Goal: Obtain resource: Download file/media

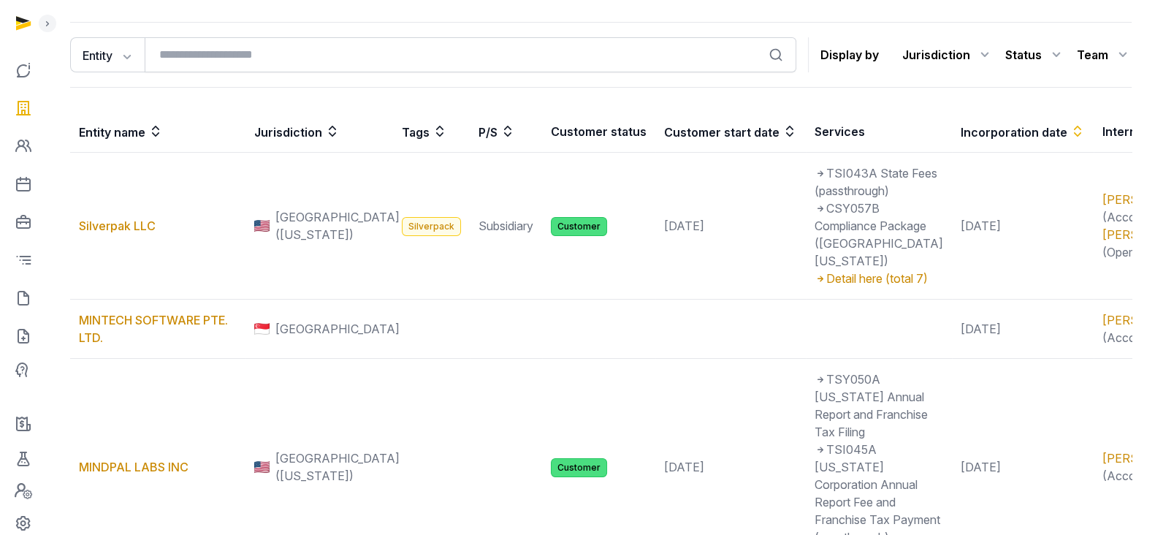
scroll to position [124, 0]
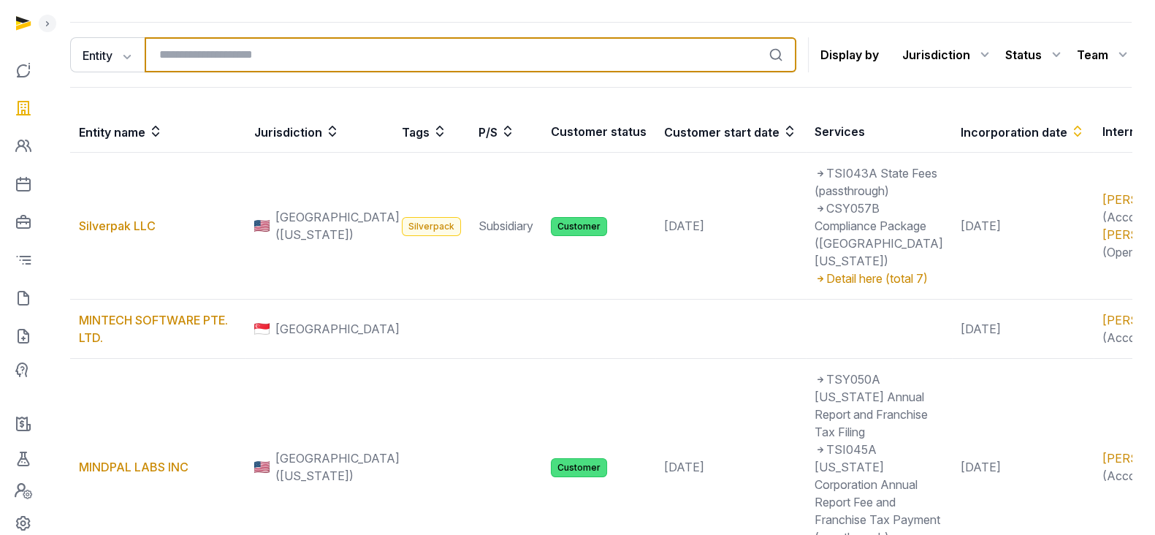
click at [232, 53] on input "search" at bounding box center [471, 54] width 652 height 35
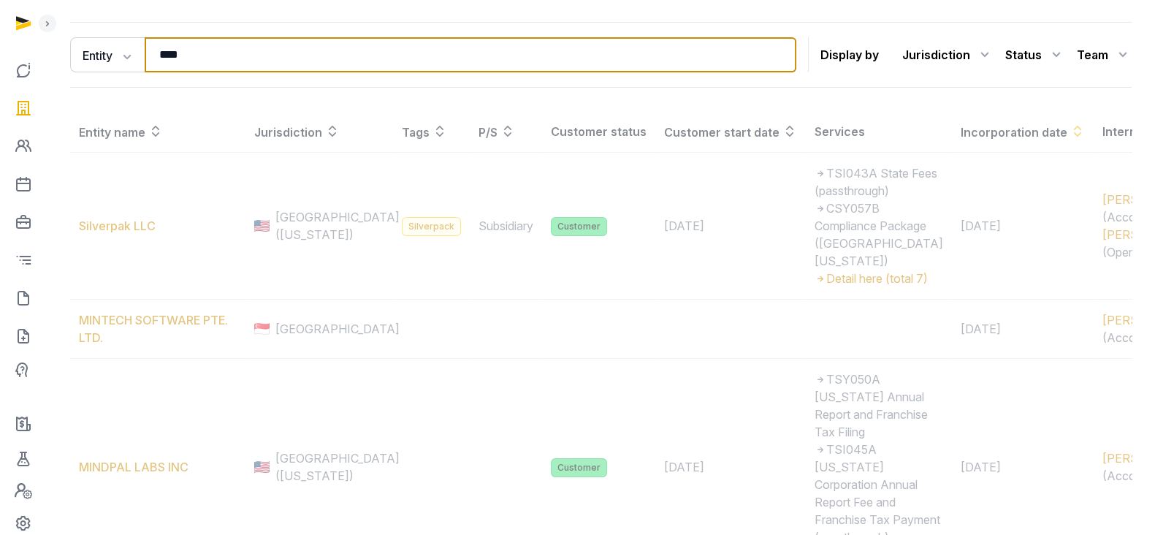
scroll to position [0, 0]
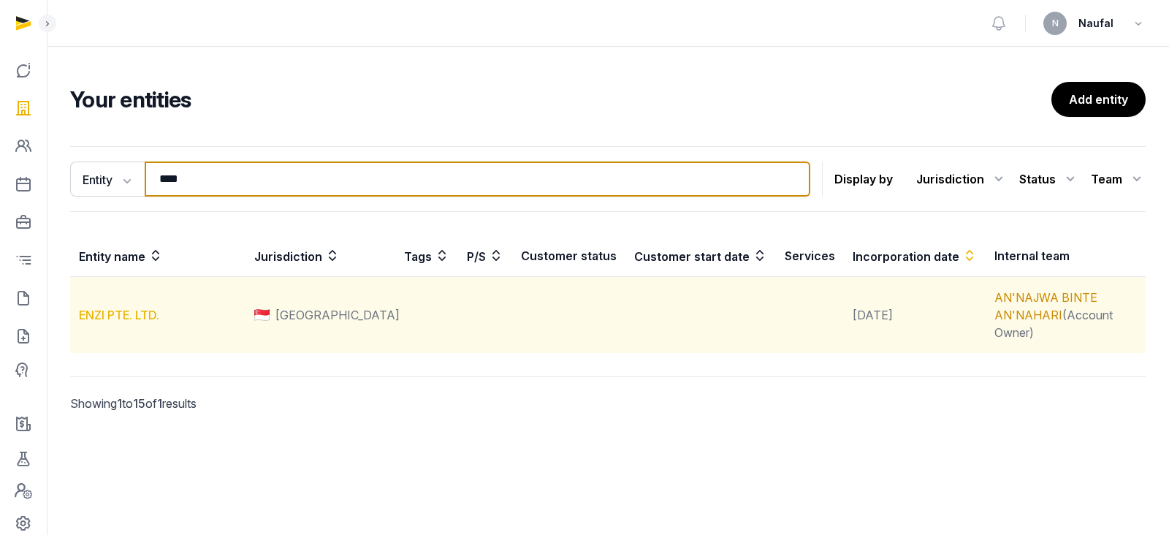
type input "****"
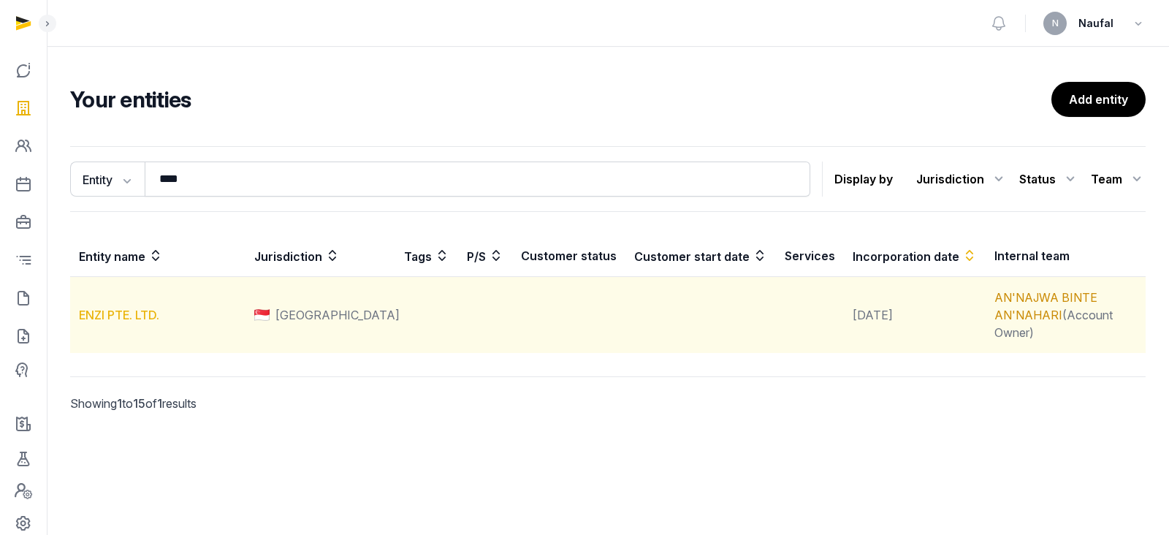
click at [126, 310] on link "ENZI PTE. LTD." at bounding box center [119, 315] width 80 height 15
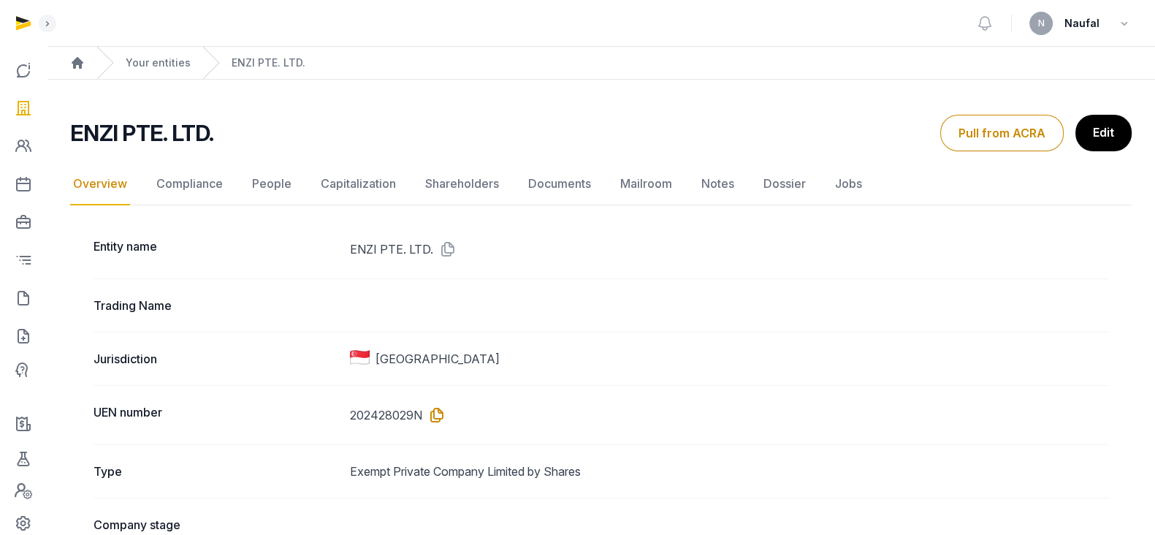
drag, startPoint x: 435, startPoint y: 409, endPoint x: 402, endPoint y: 407, distance: 32.9
click at [435, 409] on icon at bounding box center [433, 414] width 23 height 23
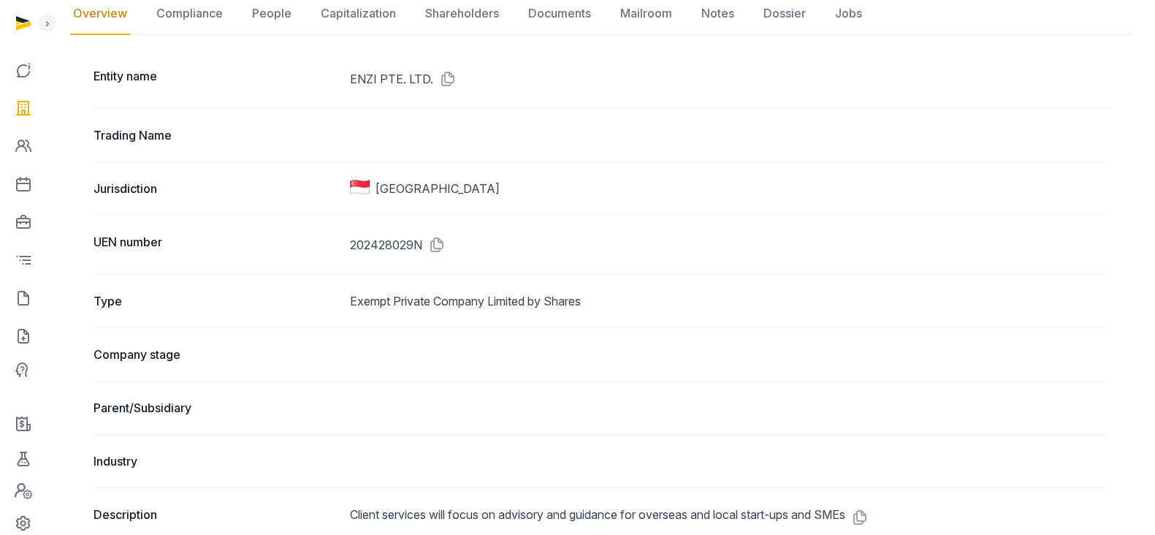
scroll to position [182, 0]
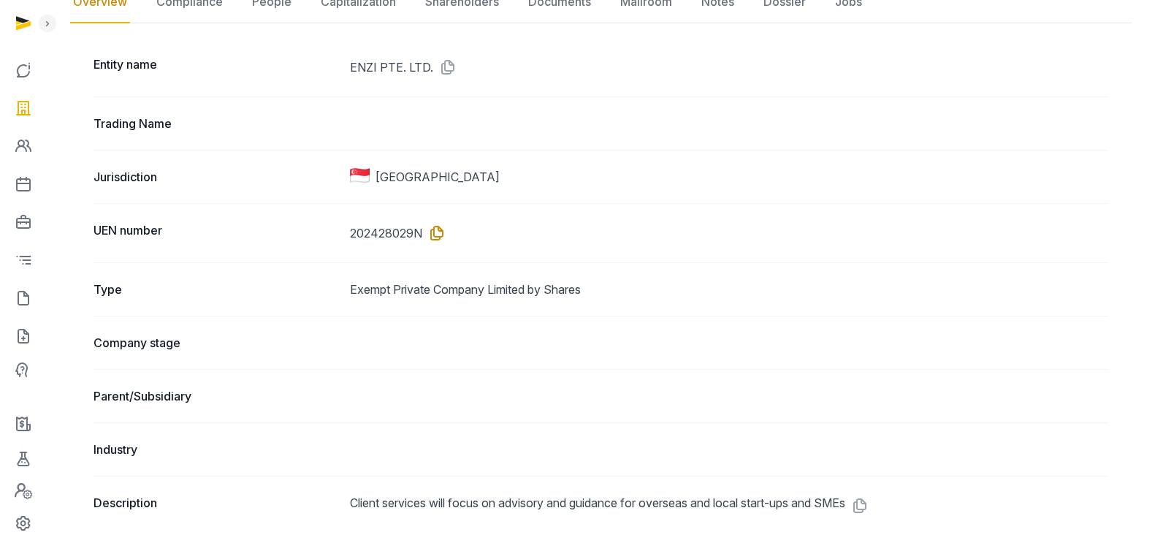
click at [440, 227] on icon at bounding box center [433, 232] width 23 height 23
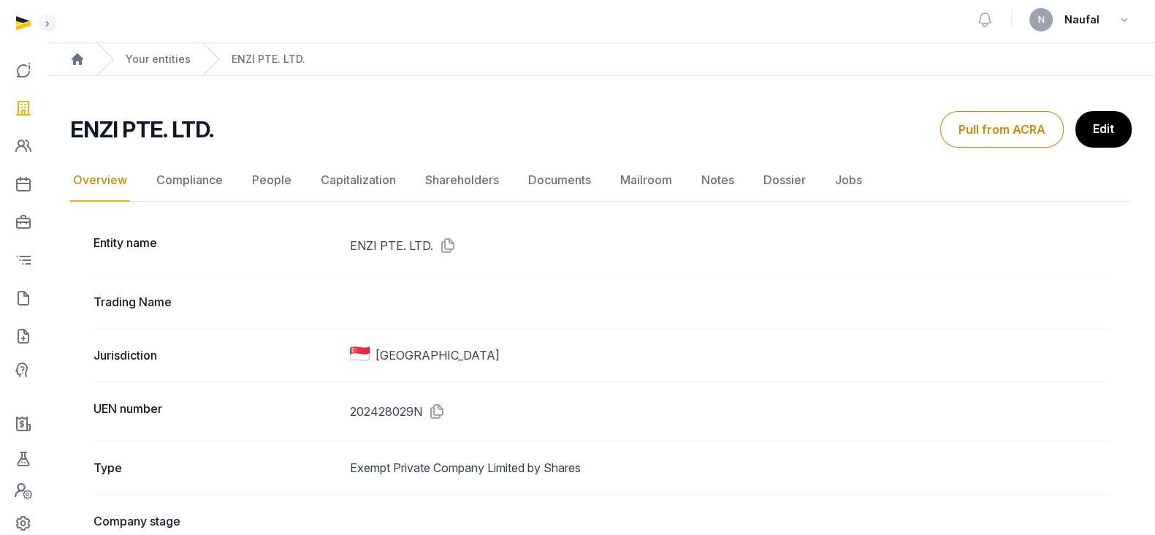
scroll to position [0, 0]
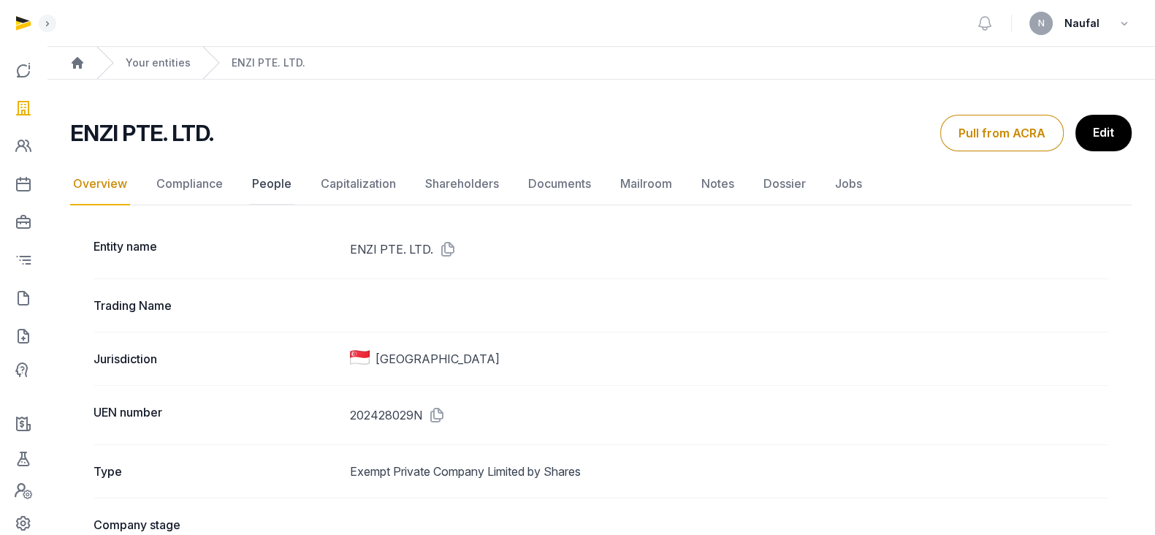
click at [268, 182] on link "People" at bounding box center [271, 184] width 45 height 42
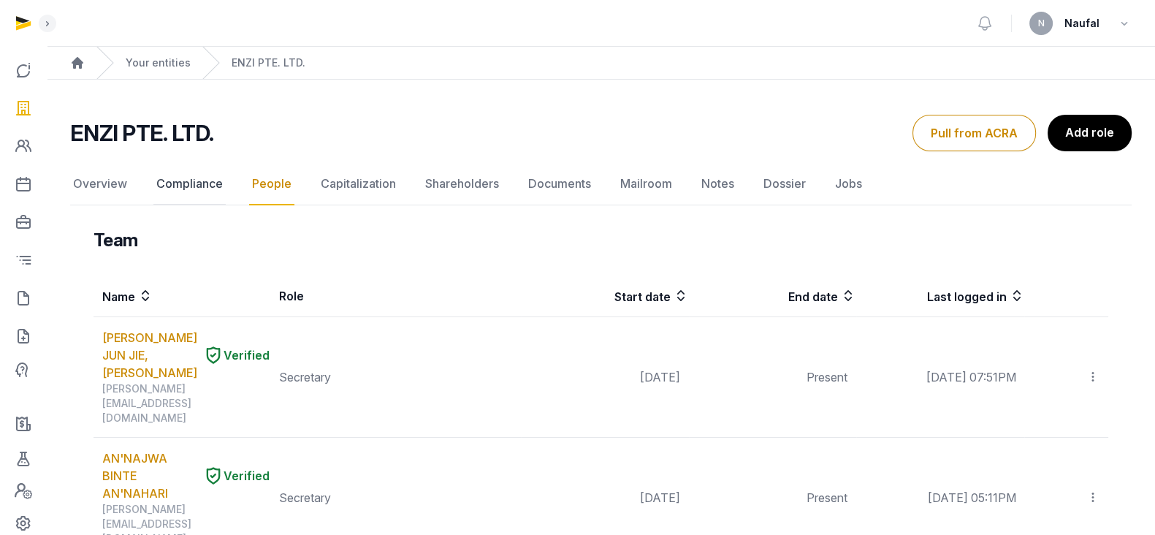
click at [188, 181] on link "Compliance" at bounding box center [189, 184] width 72 height 42
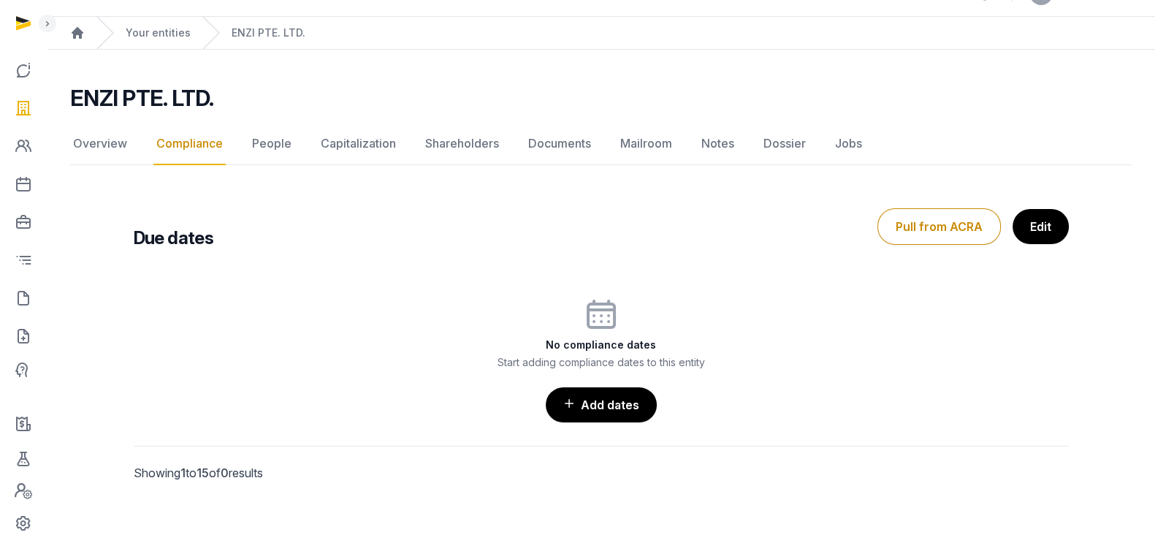
scroll to position [46, 0]
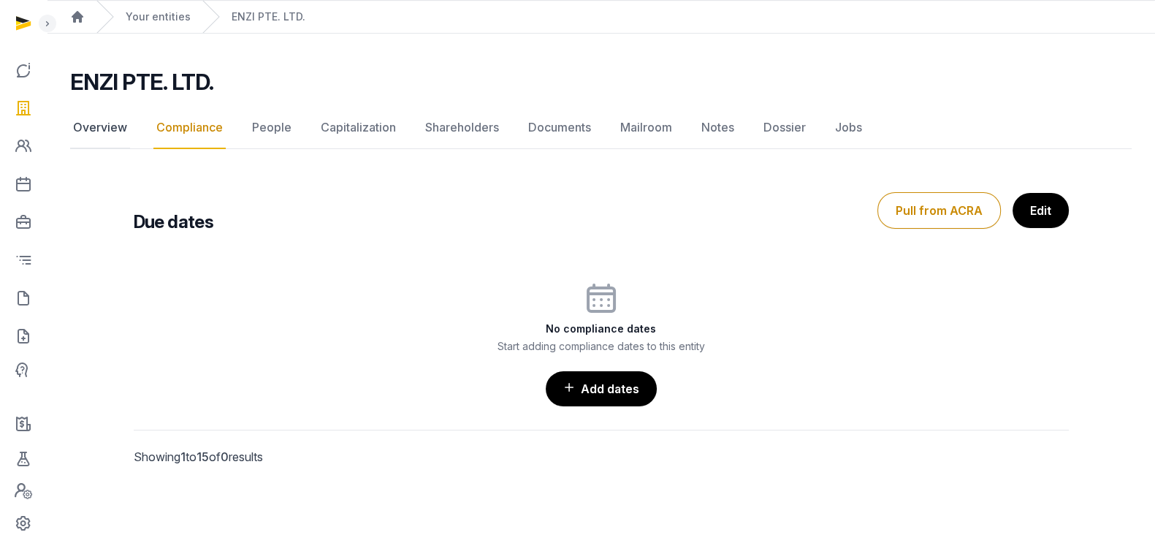
click at [110, 117] on link "Overview" at bounding box center [100, 128] width 60 height 42
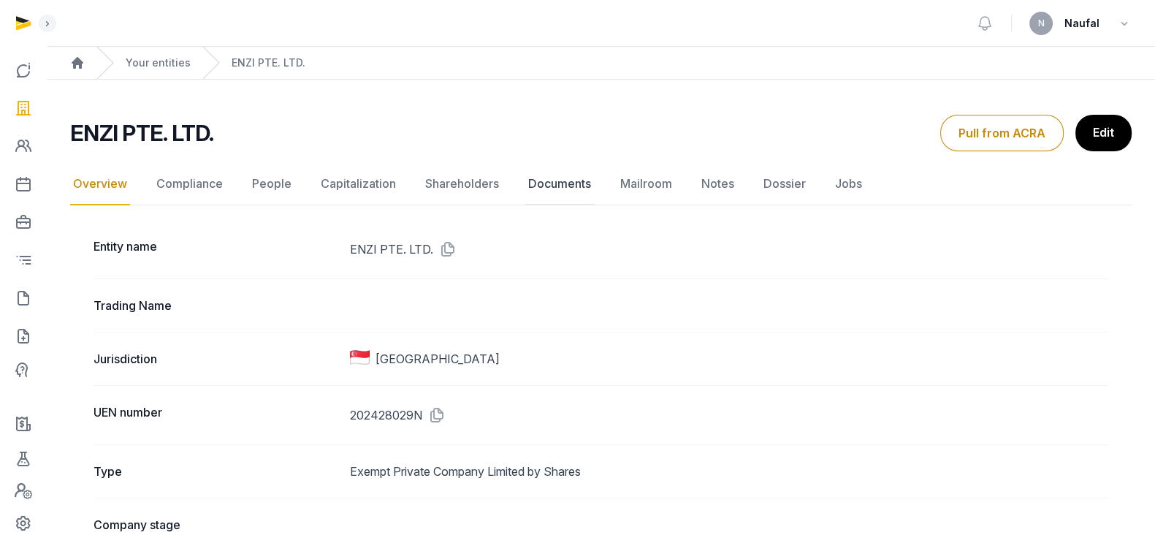
click at [527, 176] on link "Documents" at bounding box center [559, 184] width 69 height 42
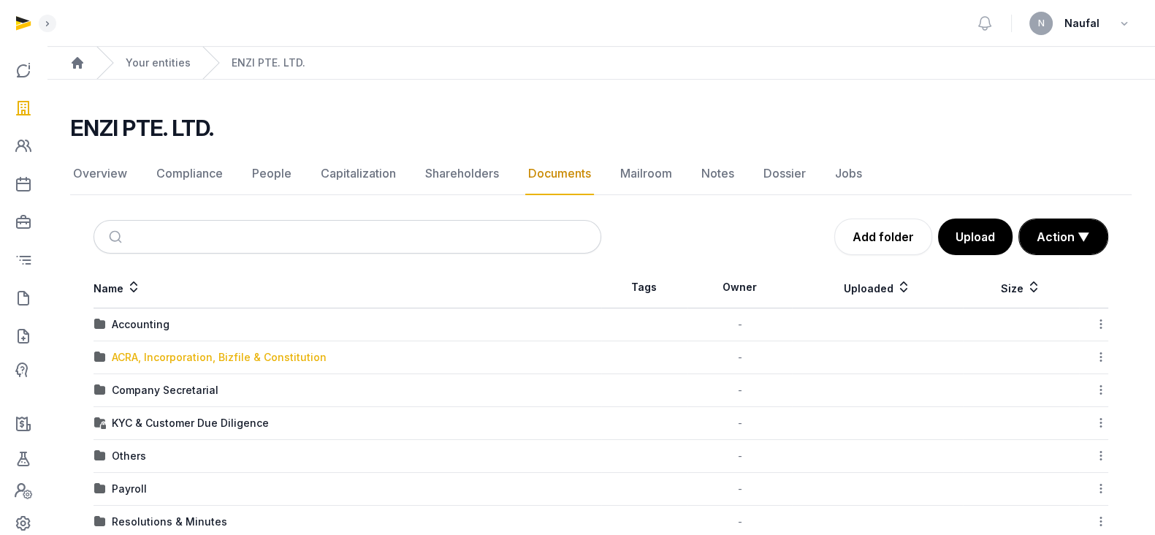
click at [157, 354] on div "ACRA, Incorporation, Bizfile & Constitution" at bounding box center [219, 357] width 215 height 15
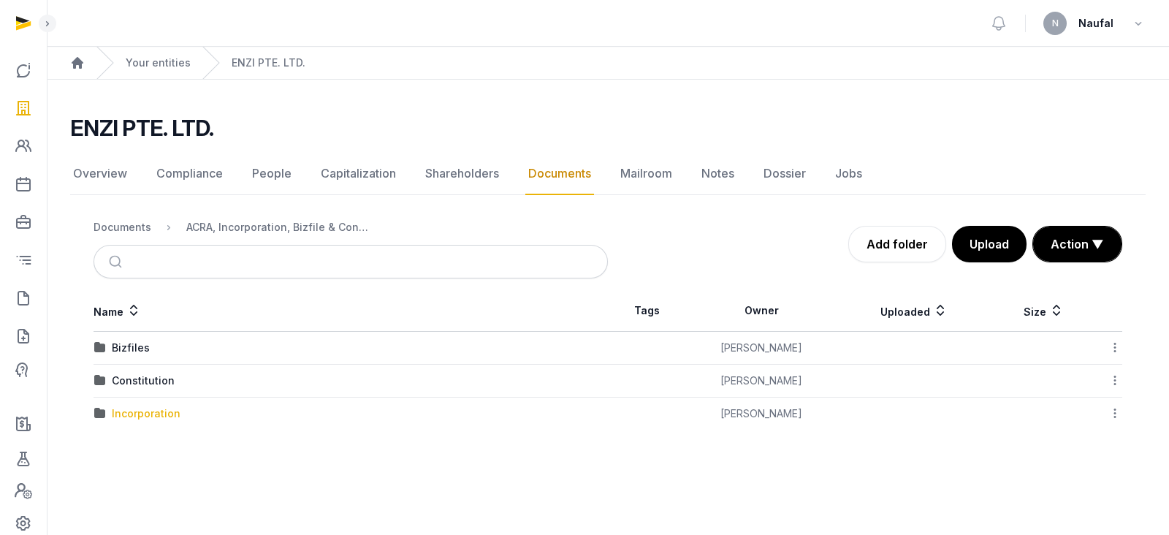
click at [140, 416] on div "Incorporation" at bounding box center [146, 413] width 69 height 15
click at [194, 381] on div "Pre-incorporation documents" at bounding box center [187, 380] width 150 height 15
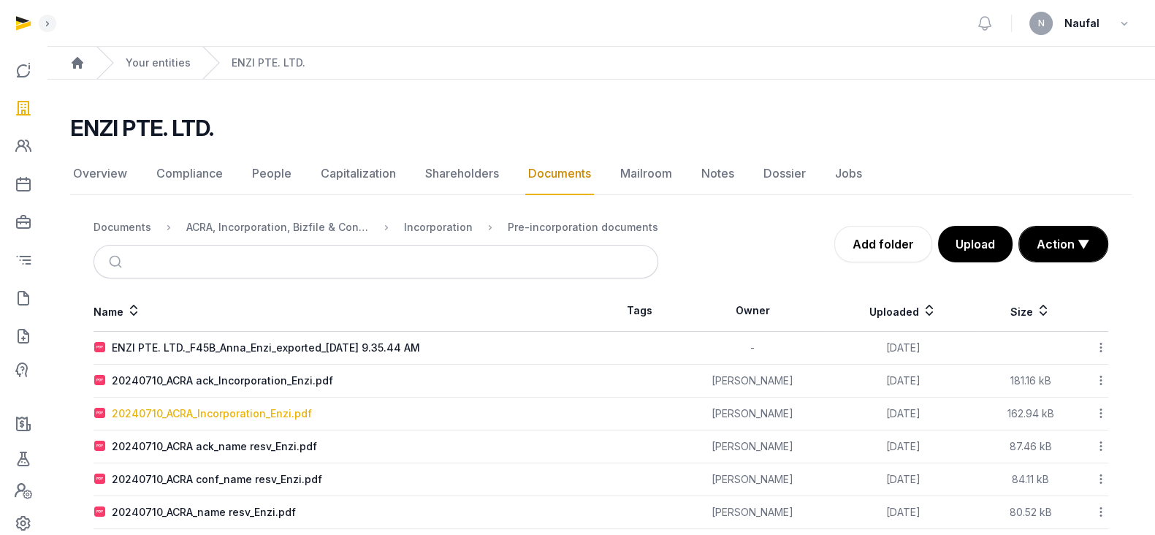
click at [262, 406] on div "20240710_ACRA_Incorporation_Enzi.pdf" at bounding box center [212, 413] width 200 height 15
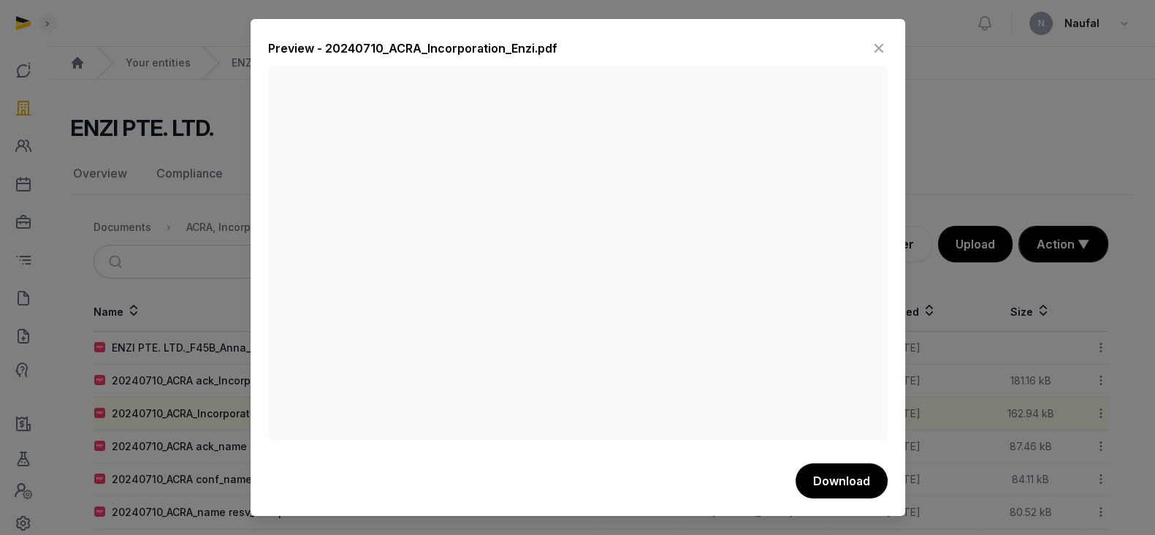
click at [870, 50] on icon at bounding box center [879, 48] width 18 height 23
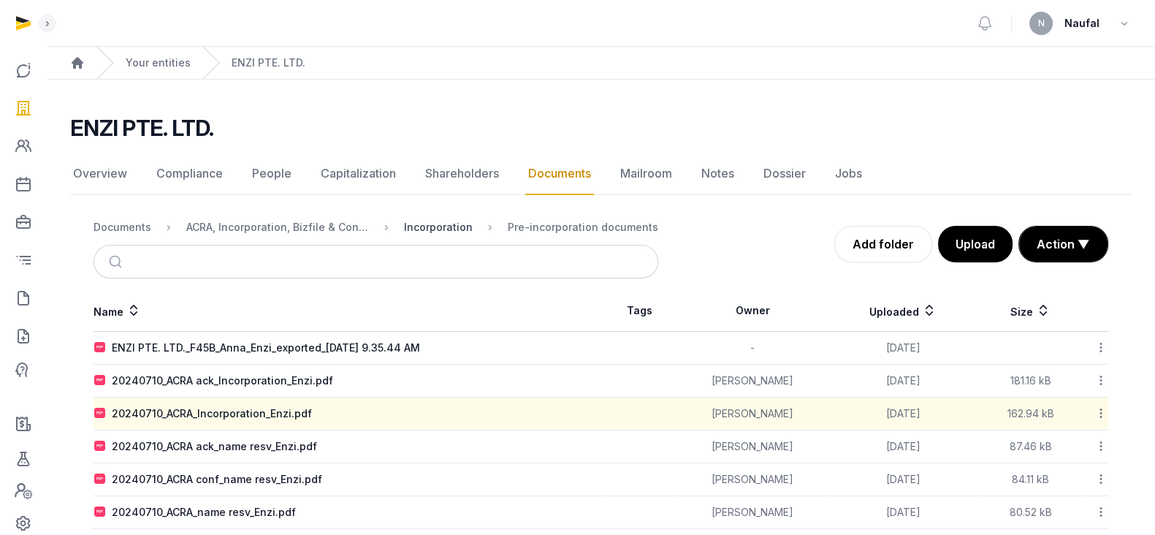
click at [427, 223] on div "Incorporation" at bounding box center [438, 227] width 69 height 15
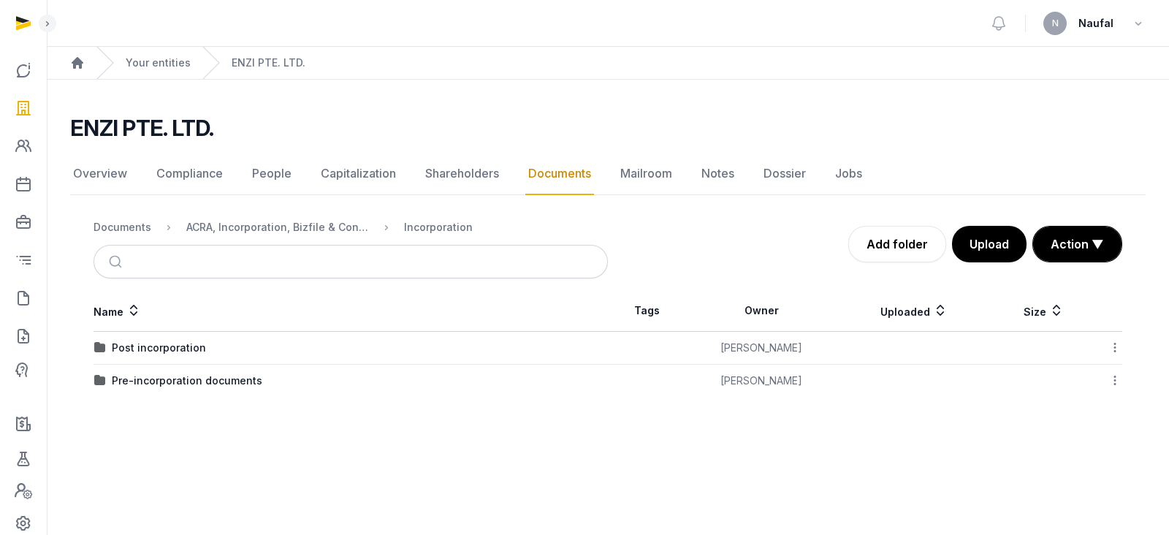
click at [170, 355] on td "Post incorporation" at bounding box center [351, 348] width 514 height 33
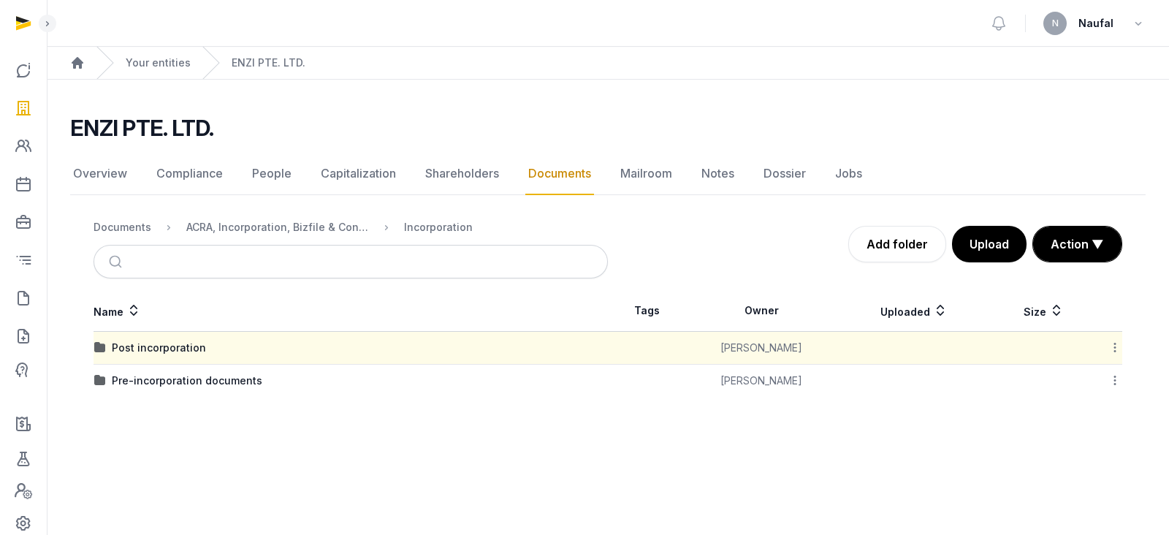
click at [173, 347] on div "Post incorporation" at bounding box center [159, 347] width 94 height 15
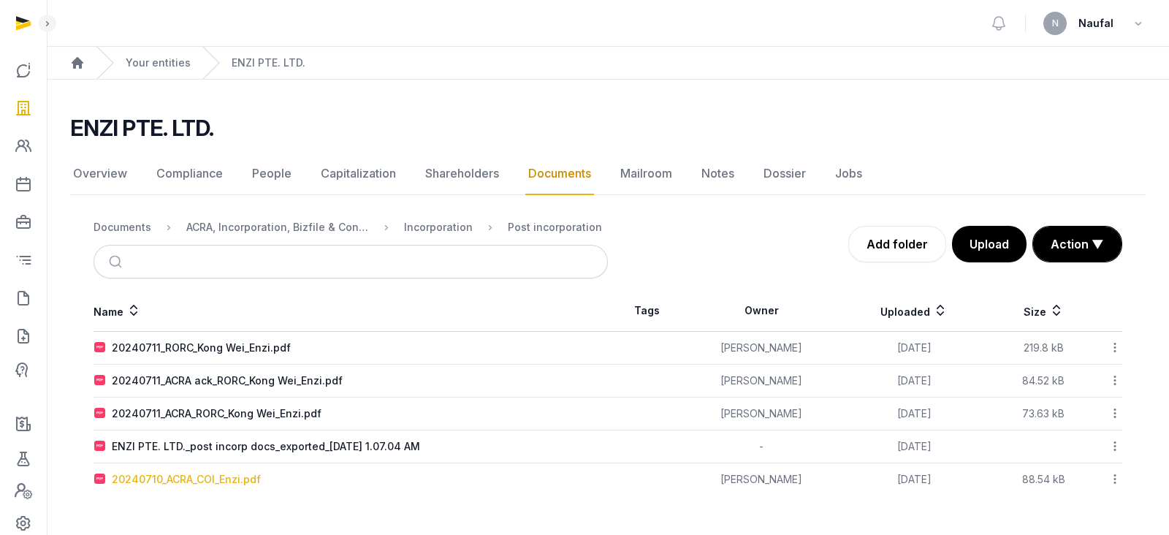
click at [225, 482] on div "20240710_ACRA_COI_Enzi.pdf" at bounding box center [186, 479] width 149 height 15
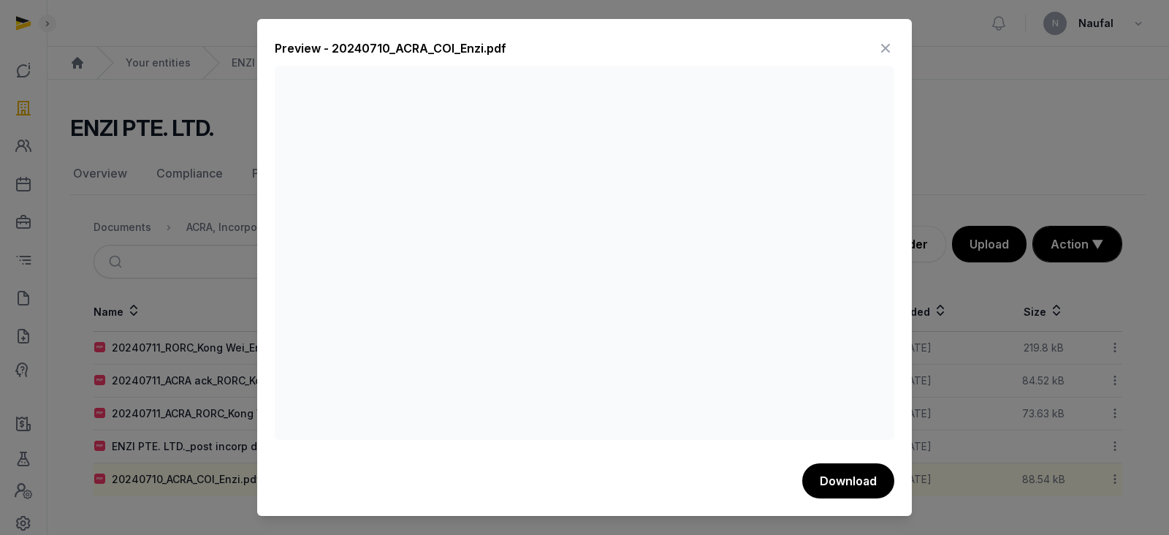
click at [890, 45] on icon at bounding box center [886, 48] width 18 height 23
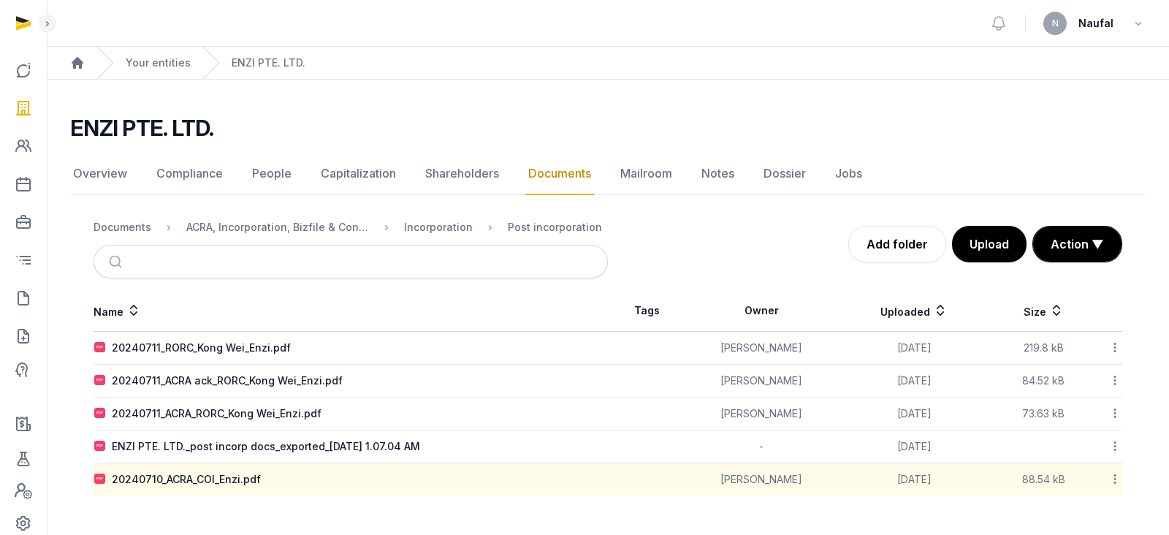
click at [535, 171] on link "Documents" at bounding box center [559, 174] width 69 height 42
click at [311, 224] on div "ACRA, Incorporation, Bizfile & Constitution" at bounding box center [277, 227] width 183 height 15
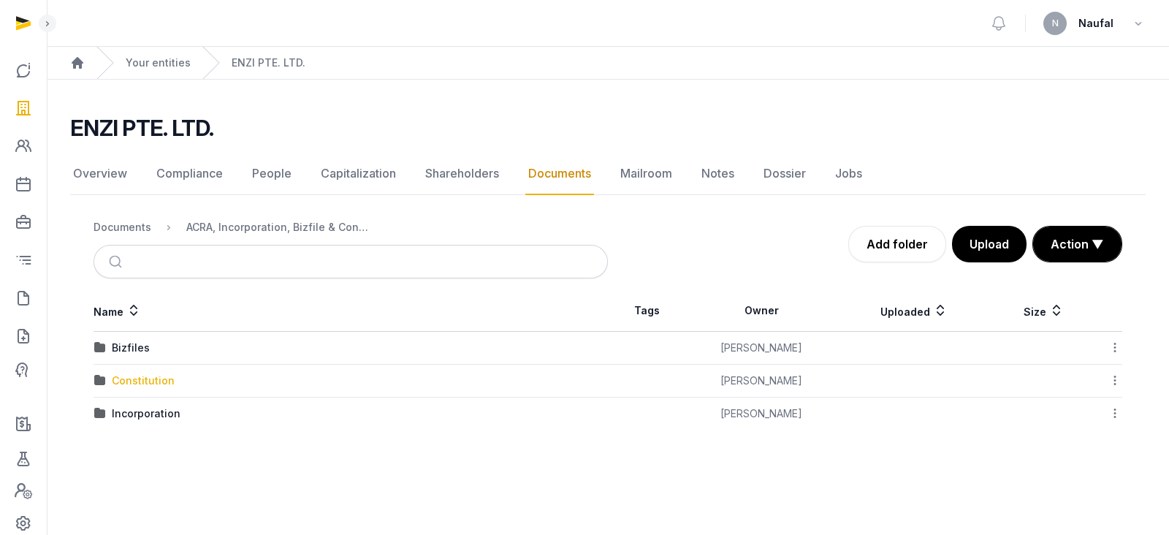
click at [153, 377] on div "Constitution" at bounding box center [143, 380] width 63 height 15
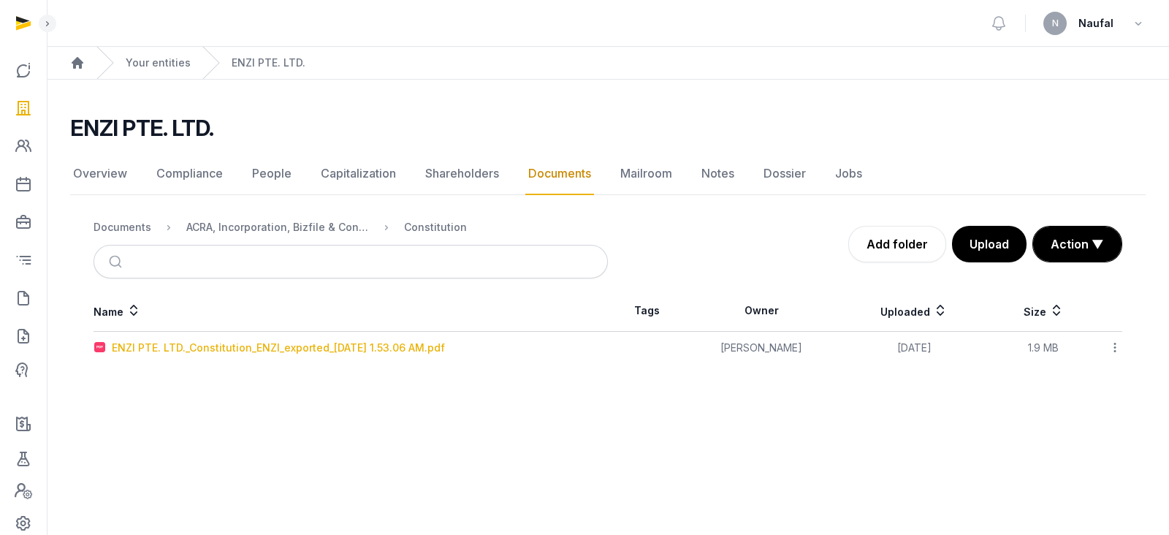
click at [261, 343] on div "ENZI PTE. LTD._Constitution_ENZI_exported_[DATE] 1.53.06 AM.pdf" at bounding box center [278, 347] width 333 height 15
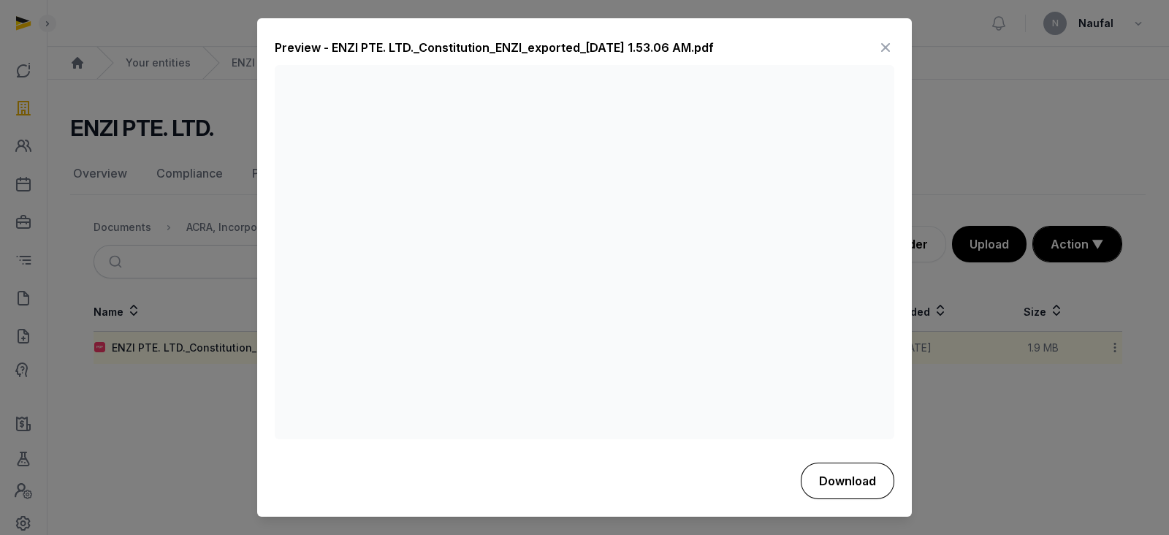
click at [869, 486] on button "Download" at bounding box center [848, 480] width 94 height 37
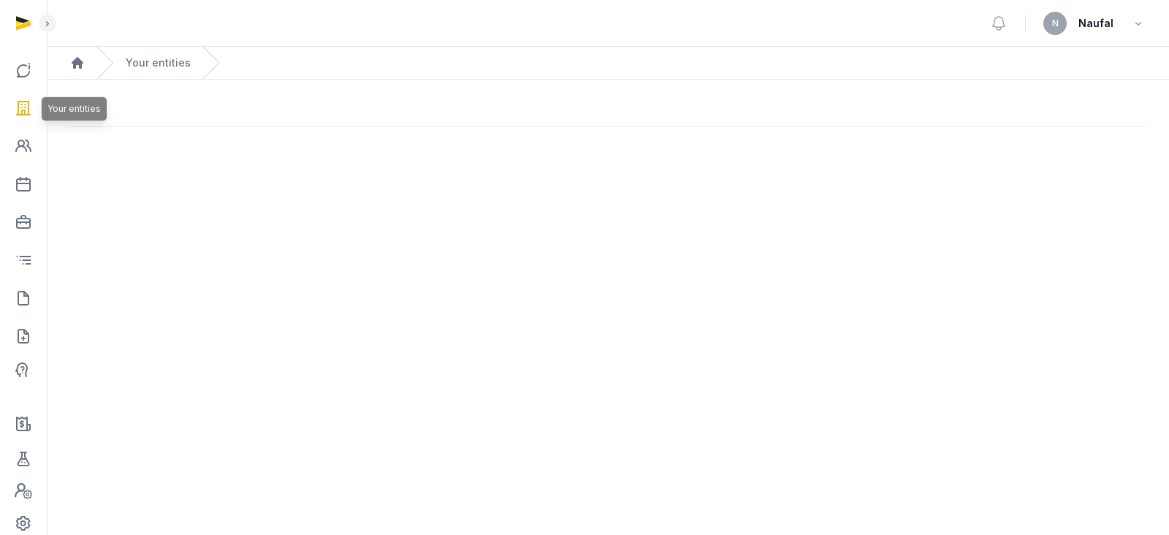
click at [21, 110] on icon at bounding box center [24, 107] width 18 height 23
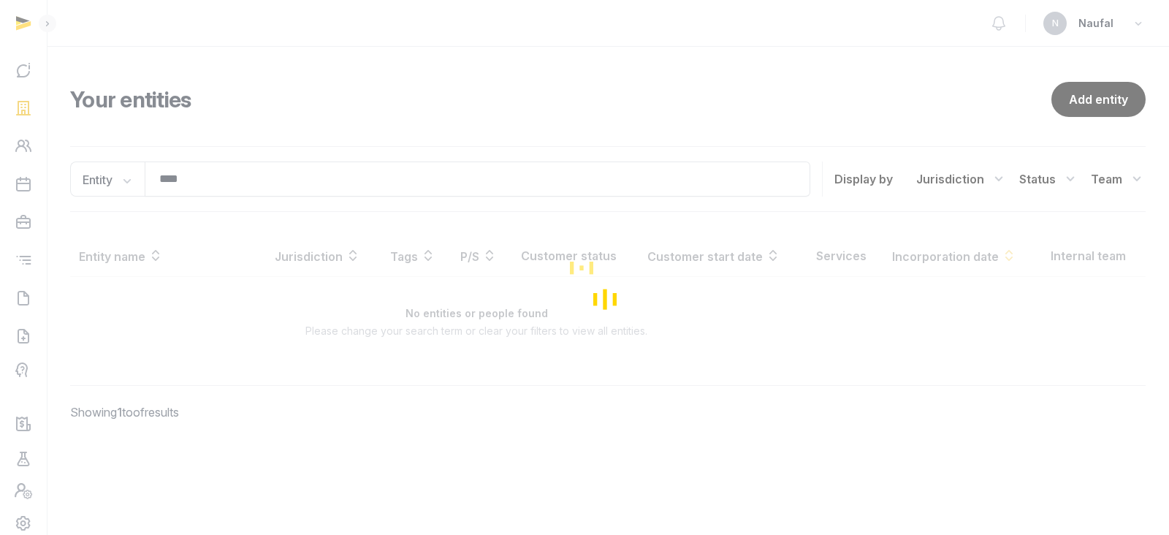
drag, startPoint x: 243, startPoint y: 190, endPoint x: 123, endPoint y: 178, distance: 120.4
click at [123, 178] on div "Loading" at bounding box center [584, 267] width 1169 height 535
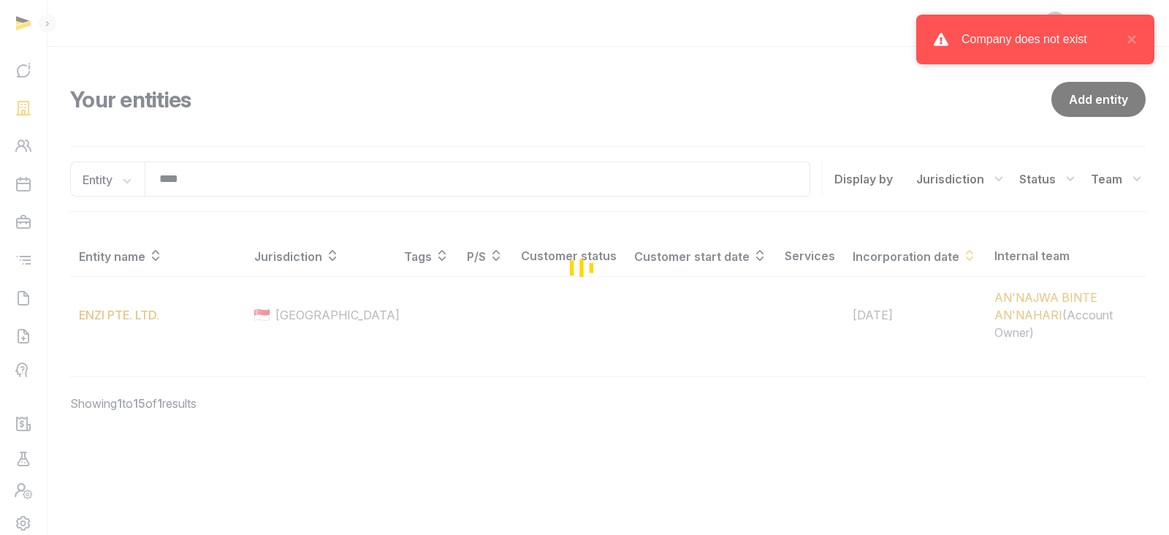
click at [216, 177] on div "Loading" at bounding box center [584, 267] width 1169 height 535
click at [294, 167] on div "Loading" at bounding box center [584, 267] width 1169 height 535
click at [1123, 42] on button "×" at bounding box center [1128, 40] width 18 height 18
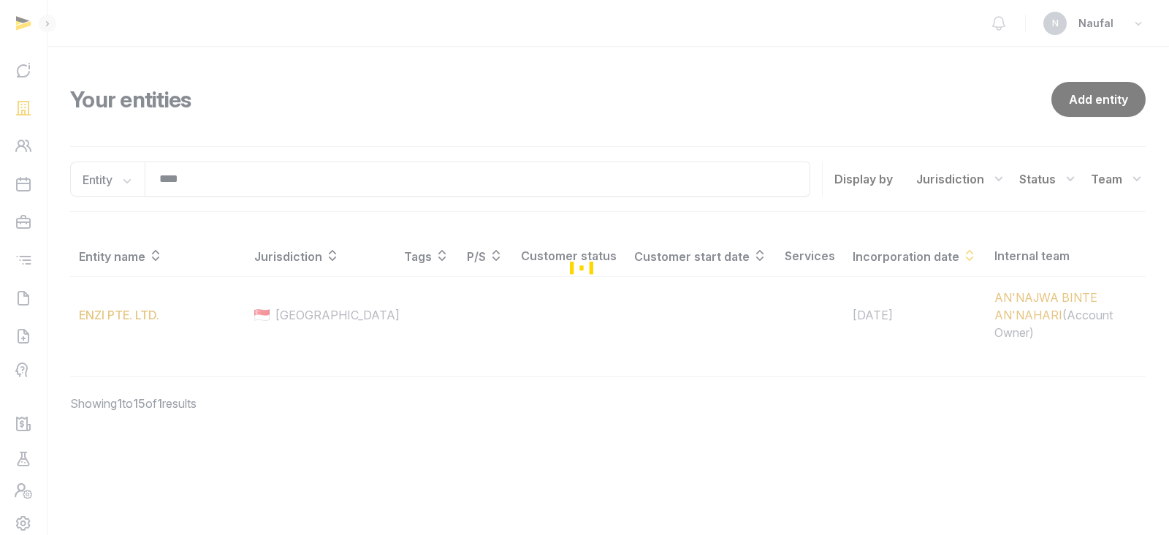
click at [269, 173] on div "Loading" at bounding box center [584, 267] width 1169 height 535
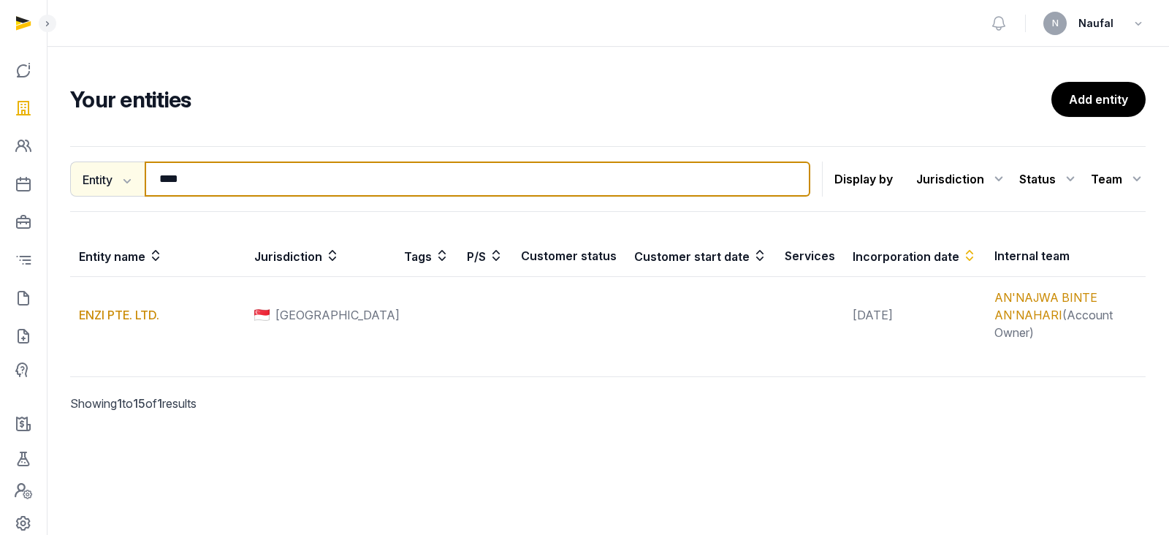
drag, startPoint x: 164, startPoint y: 180, endPoint x: 145, endPoint y: 180, distance: 19.7
click at [145, 180] on div "Entity Entity People Tags Services **** Search" at bounding box center [440, 178] width 740 height 35
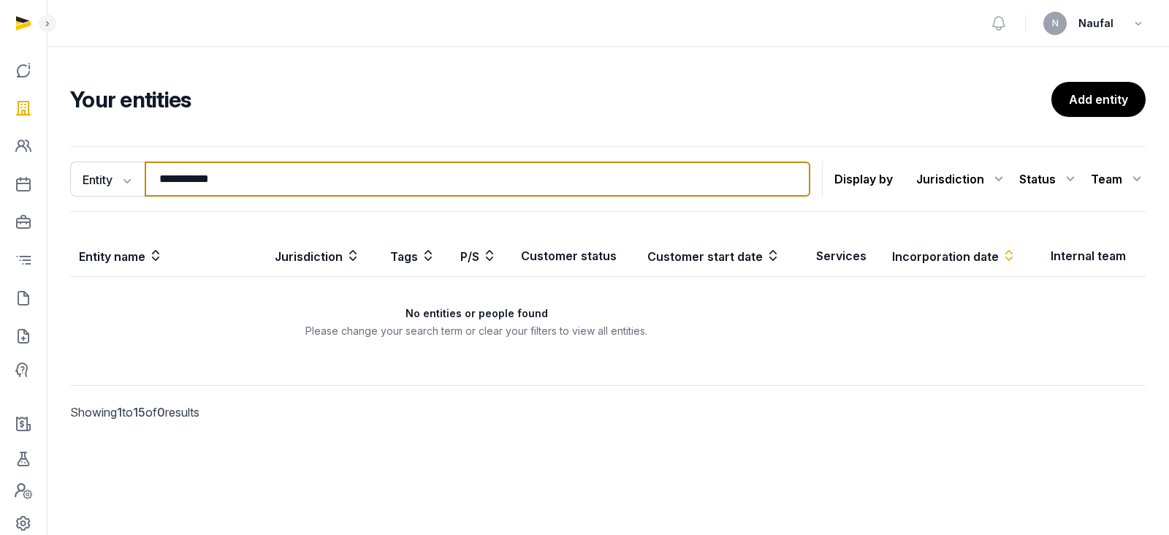
drag, startPoint x: 263, startPoint y: 179, endPoint x: 197, endPoint y: 178, distance: 65.8
click at [197, 178] on input "**********" at bounding box center [478, 178] width 666 height 35
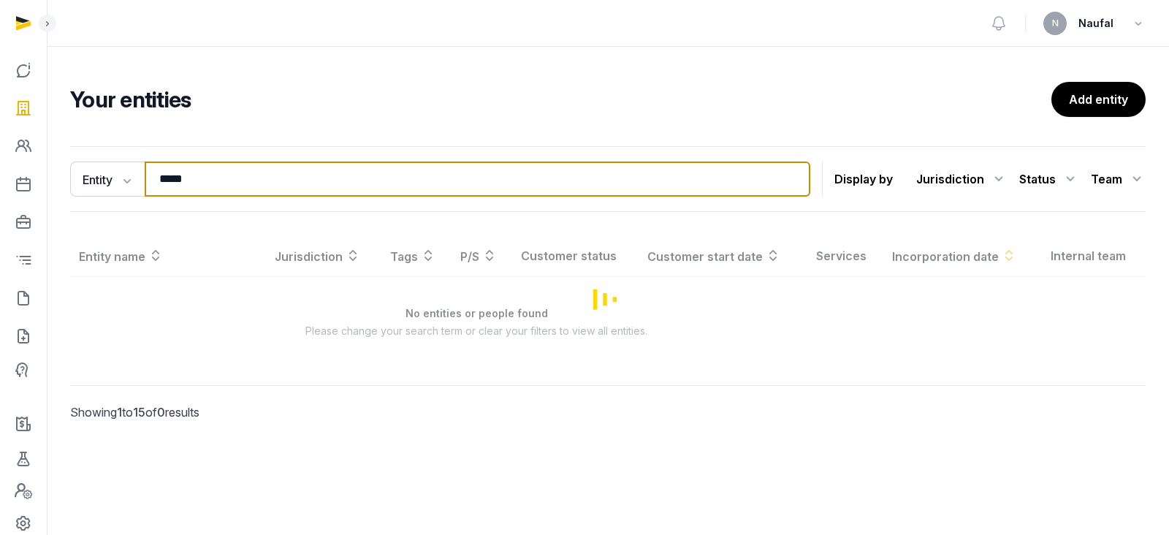
type input "*****"
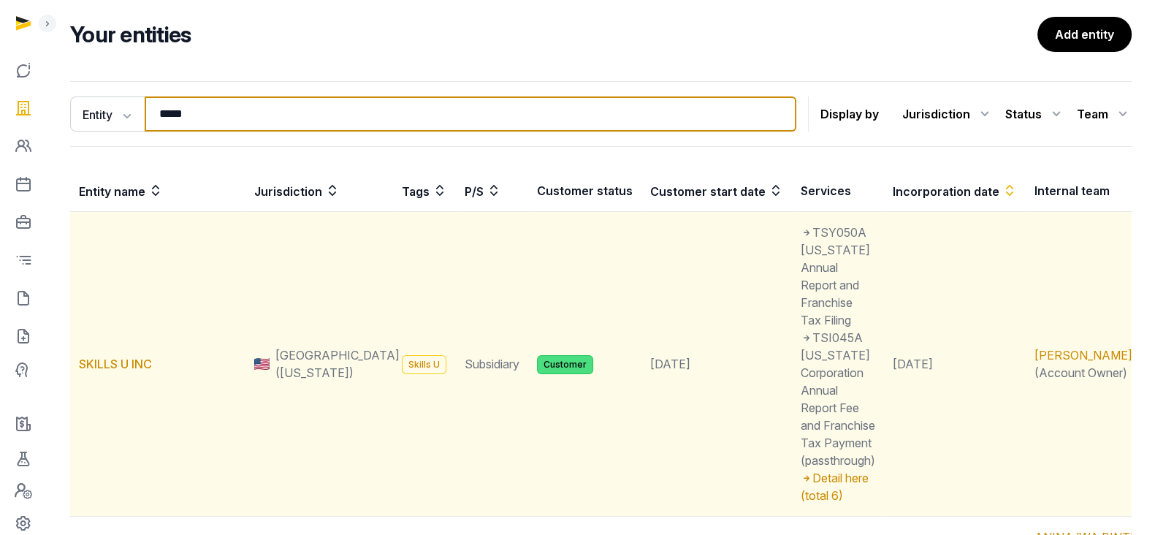
scroll to position [274, 0]
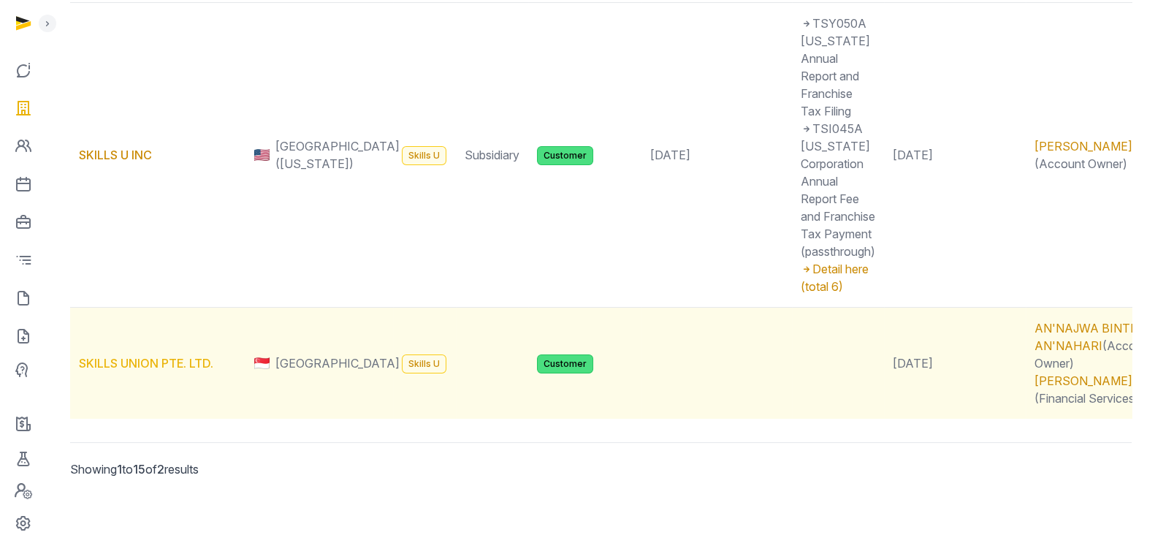
click at [200, 356] on link "SKILLS UNION PTE. LTD." at bounding box center [146, 363] width 134 height 15
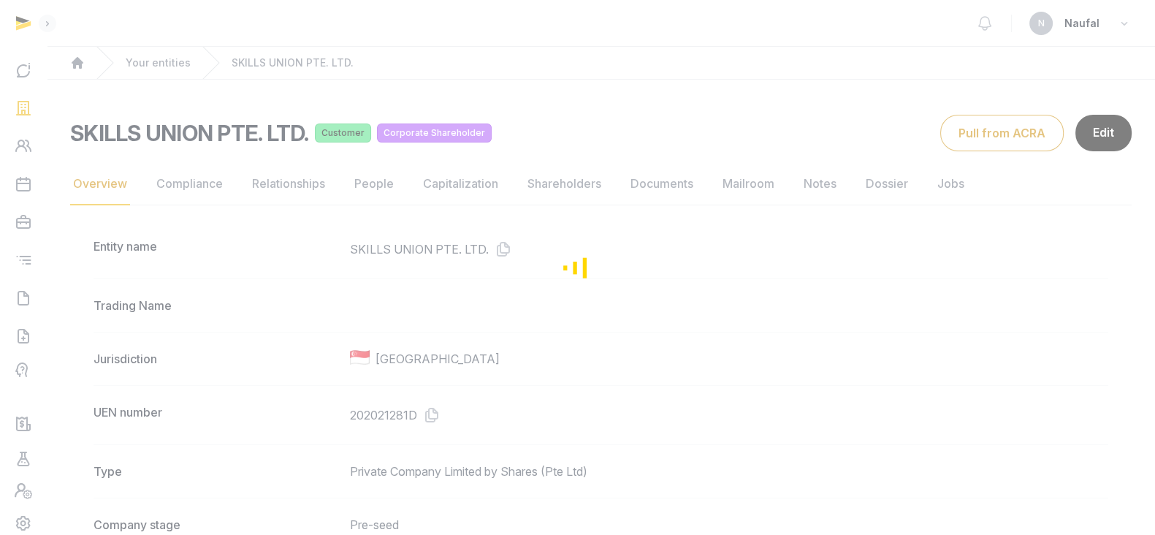
click at [558, 186] on div "Loading" at bounding box center [577, 267] width 1155 height 535
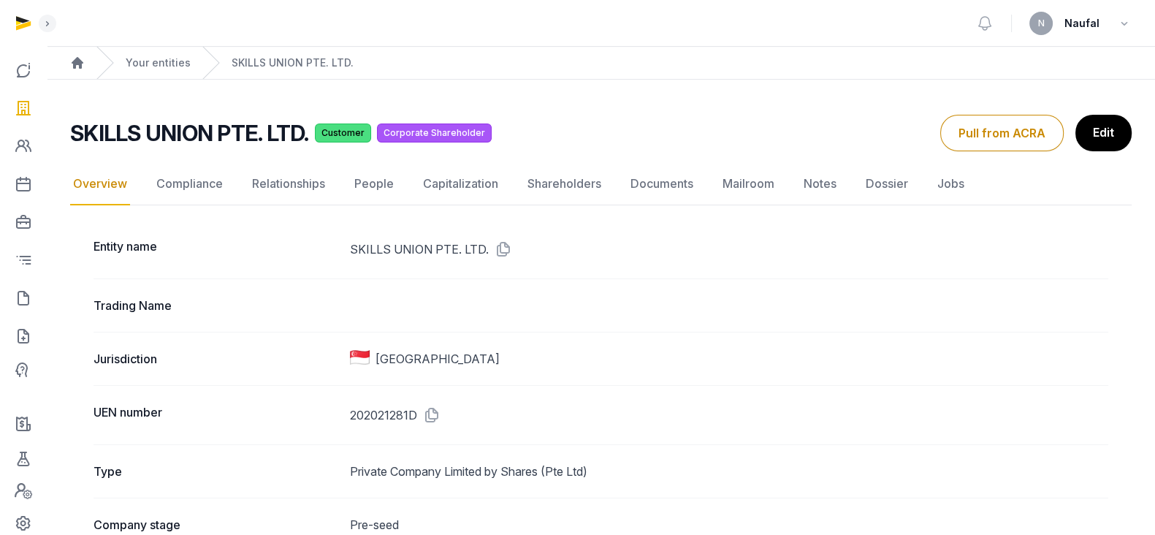
click at [558, 186] on link "Shareholders" at bounding box center [565, 184] width 80 height 42
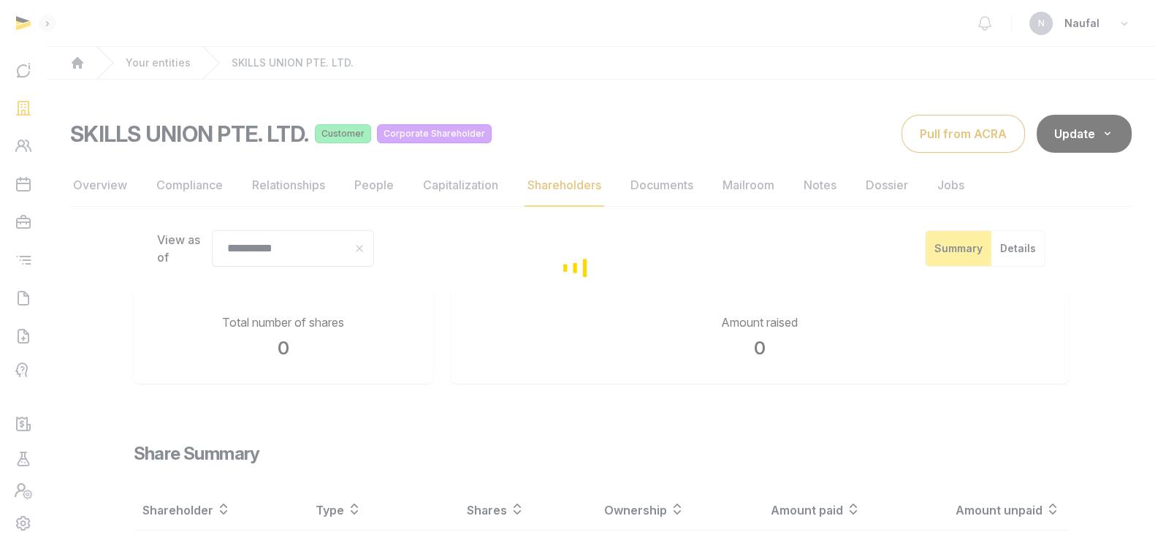
click at [676, 191] on div "Loading" at bounding box center [577, 267] width 1155 height 535
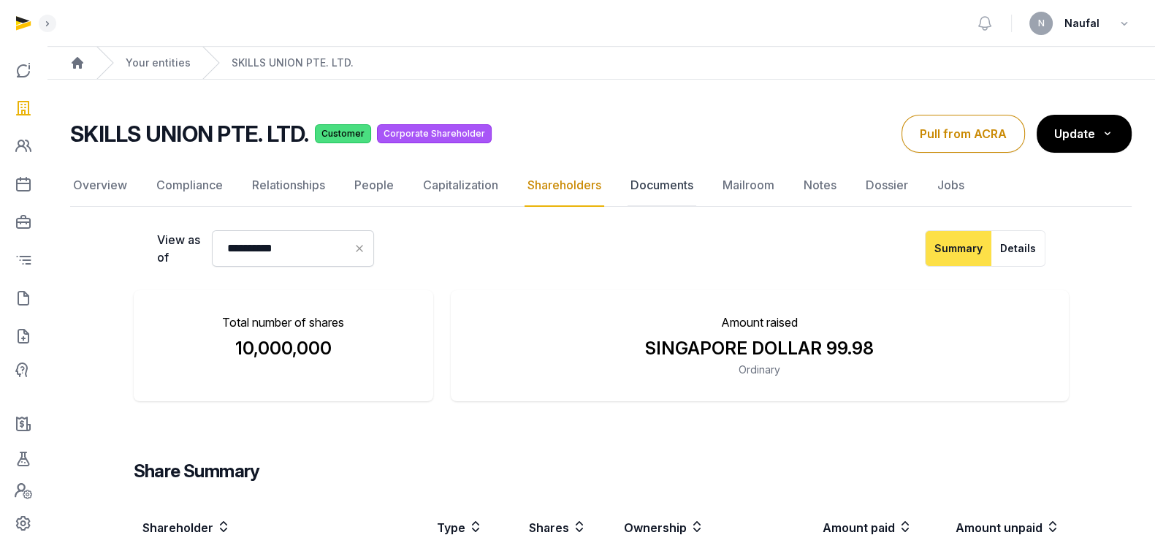
click at [671, 193] on link "Documents" at bounding box center [662, 185] width 69 height 42
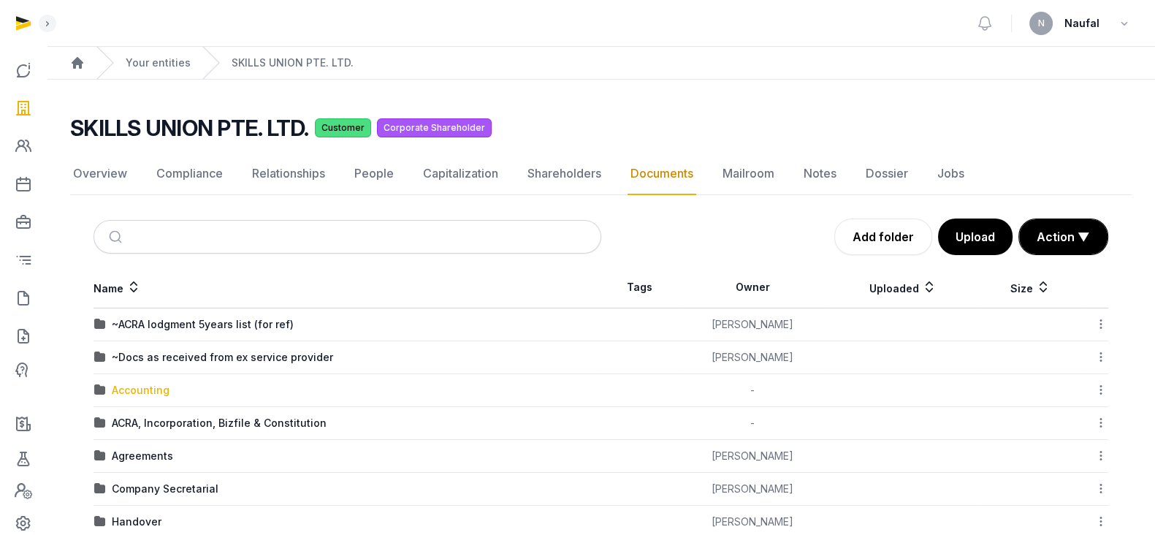
click at [145, 392] on div "Accounting" at bounding box center [141, 390] width 58 height 15
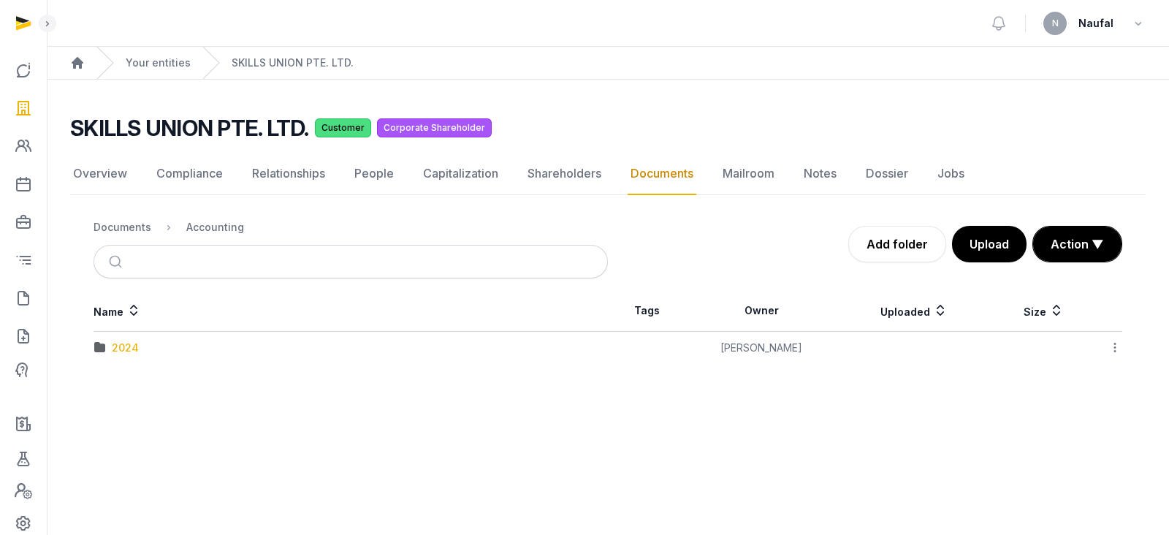
click at [118, 345] on div "2024" at bounding box center [125, 347] width 27 height 15
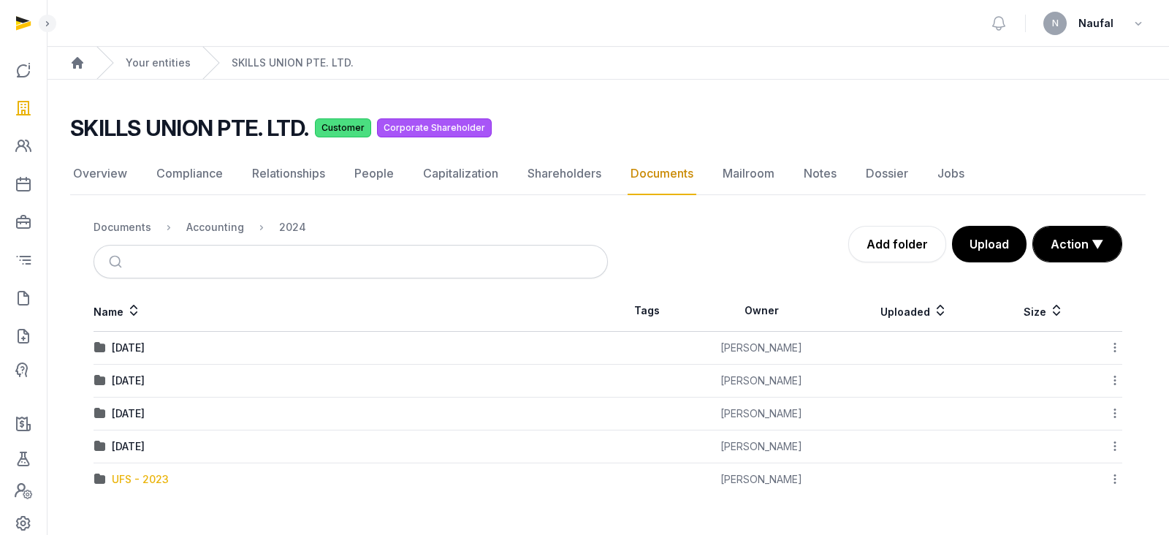
click at [135, 477] on div "UFS - 2023" at bounding box center [140, 479] width 57 height 15
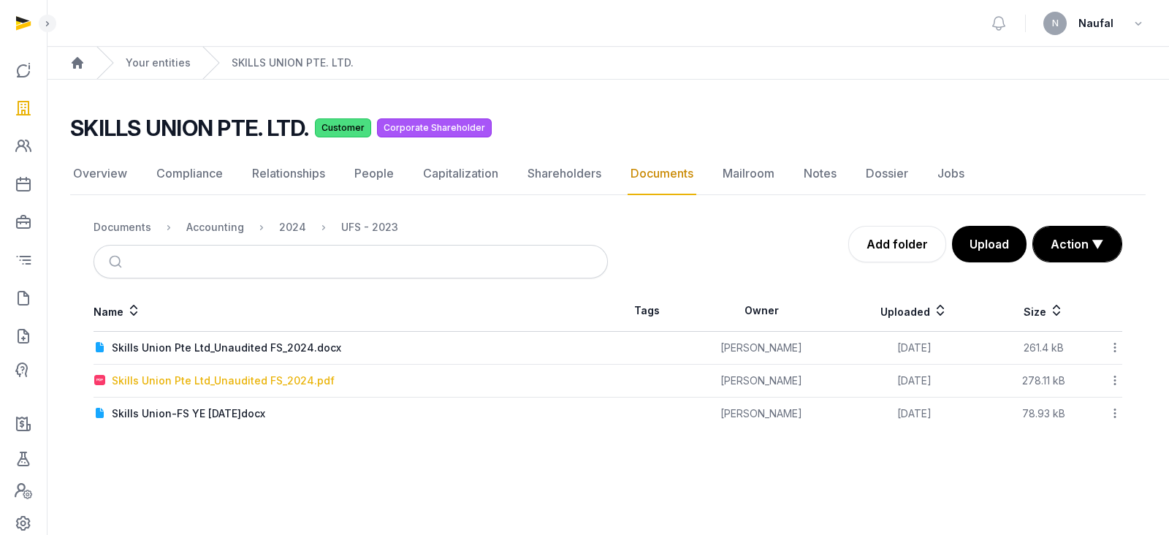
click at [294, 381] on div "Skills Union Pte Ltd_Unaudited FS_2024.pdf" at bounding box center [223, 380] width 223 height 15
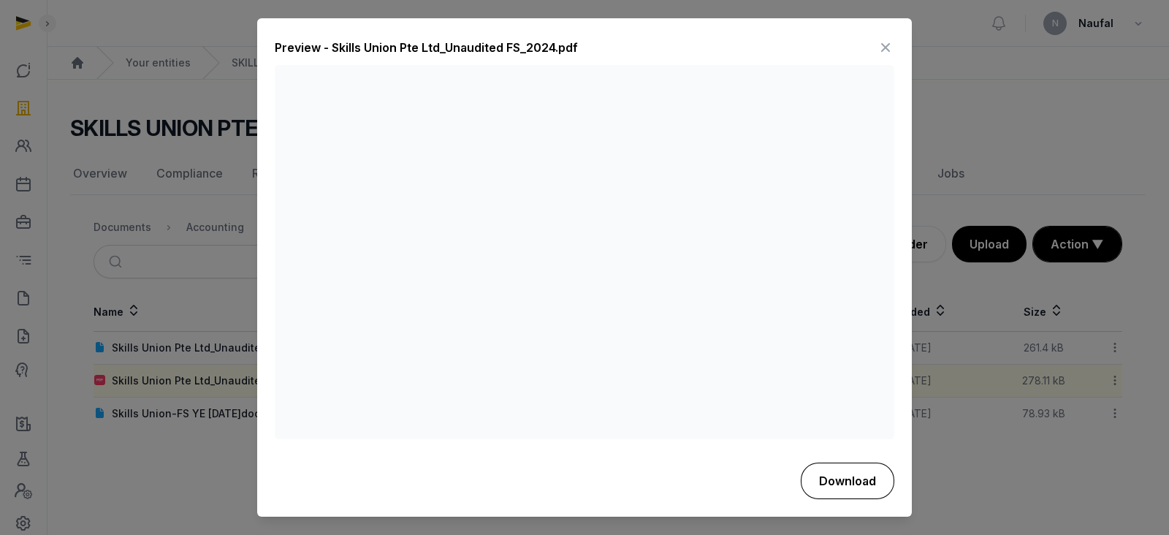
click at [835, 484] on button "Download" at bounding box center [848, 480] width 94 height 37
click at [644, 41] on div "Preview - Skills Union Pte Ltd_Unaudited FS_2024.pdf" at bounding box center [585, 51] width 620 height 29
click at [882, 45] on icon at bounding box center [886, 48] width 18 height 23
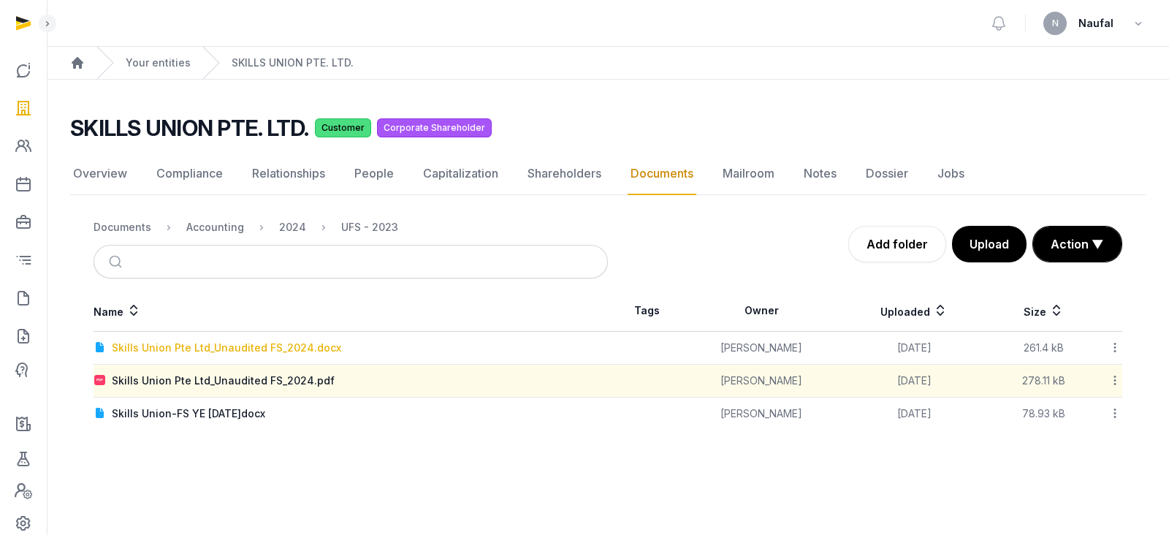
click at [274, 348] on div "Skills Union Pte Ltd_Unaudited FS_2024.docx" at bounding box center [226, 347] width 229 height 15
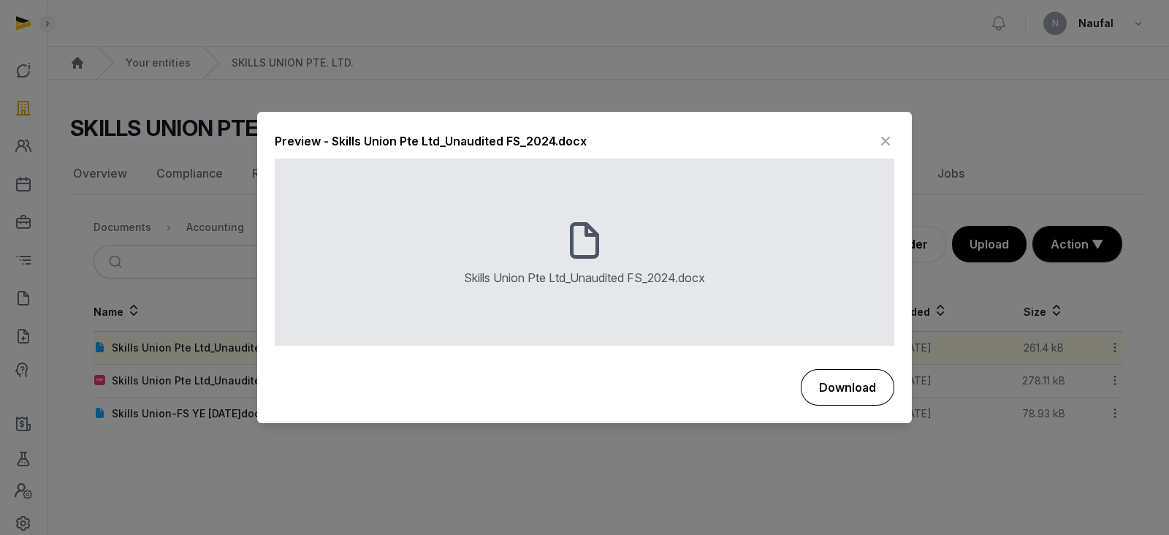
click at [822, 386] on button "Download" at bounding box center [848, 387] width 94 height 37
click at [880, 139] on icon at bounding box center [886, 141] width 18 height 23
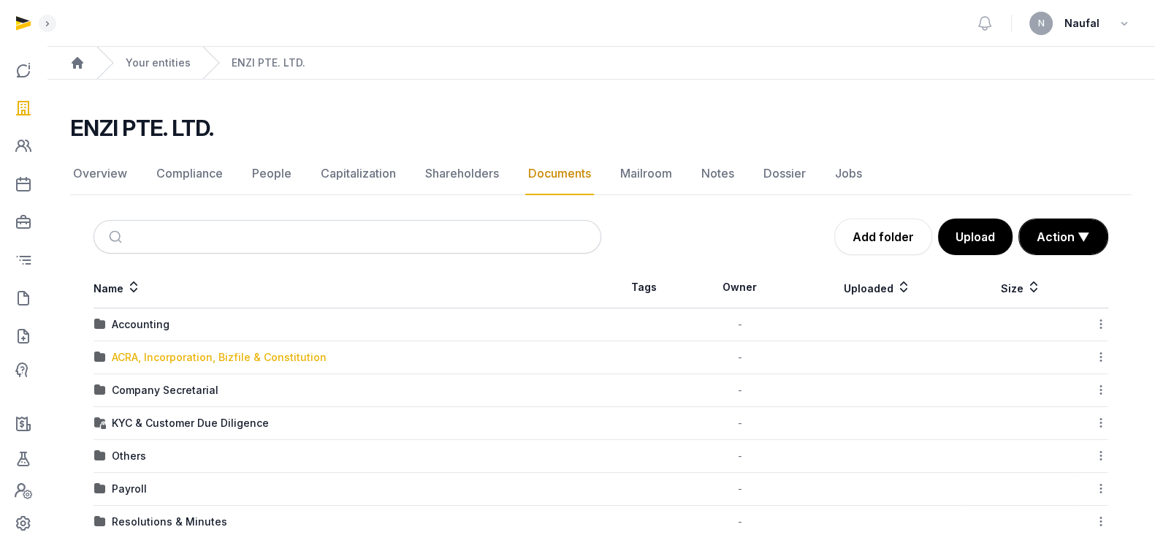
click at [195, 359] on div "ACRA, Incorporation, Bizfile & Constitution" at bounding box center [219, 357] width 215 height 15
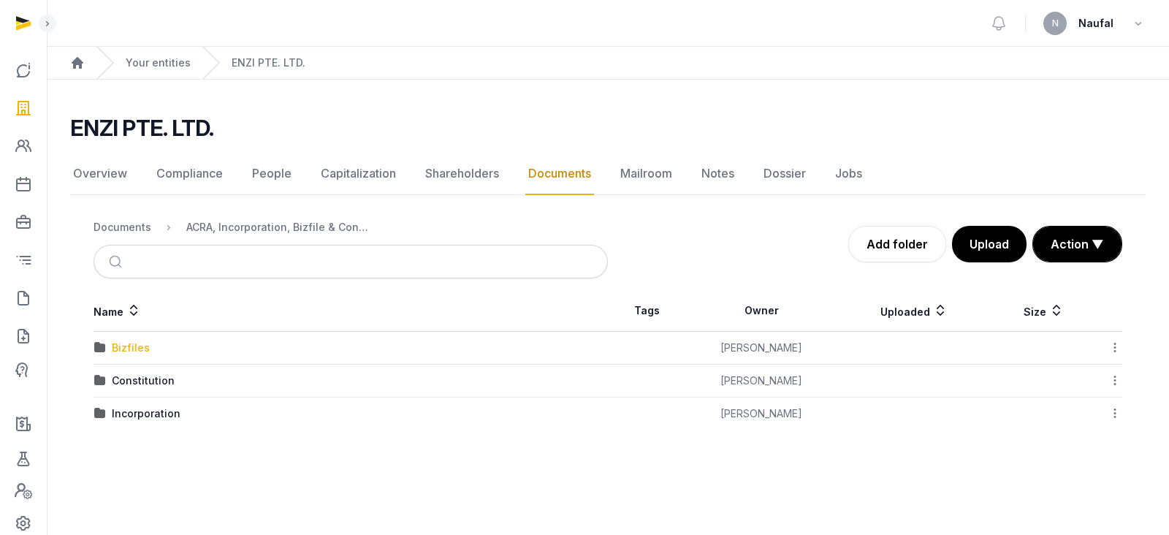
click at [137, 348] on div "Bizfiles" at bounding box center [131, 347] width 38 height 15
click at [119, 376] on div "2025" at bounding box center [125, 380] width 26 height 15
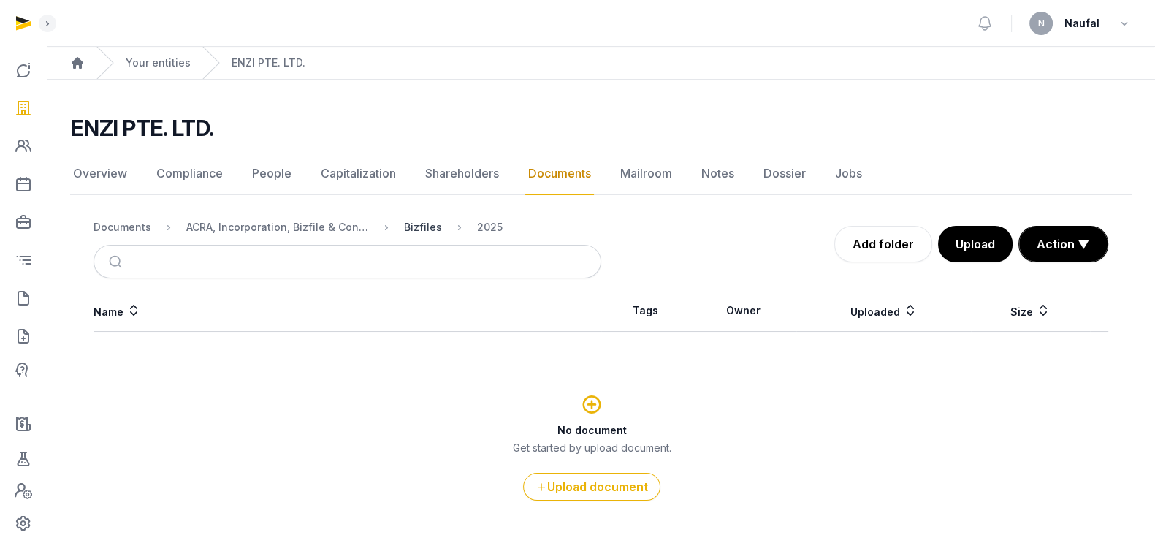
click at [424, 225] on div "Bizfiles" at bounding box center [423, 227] width 38 height 15
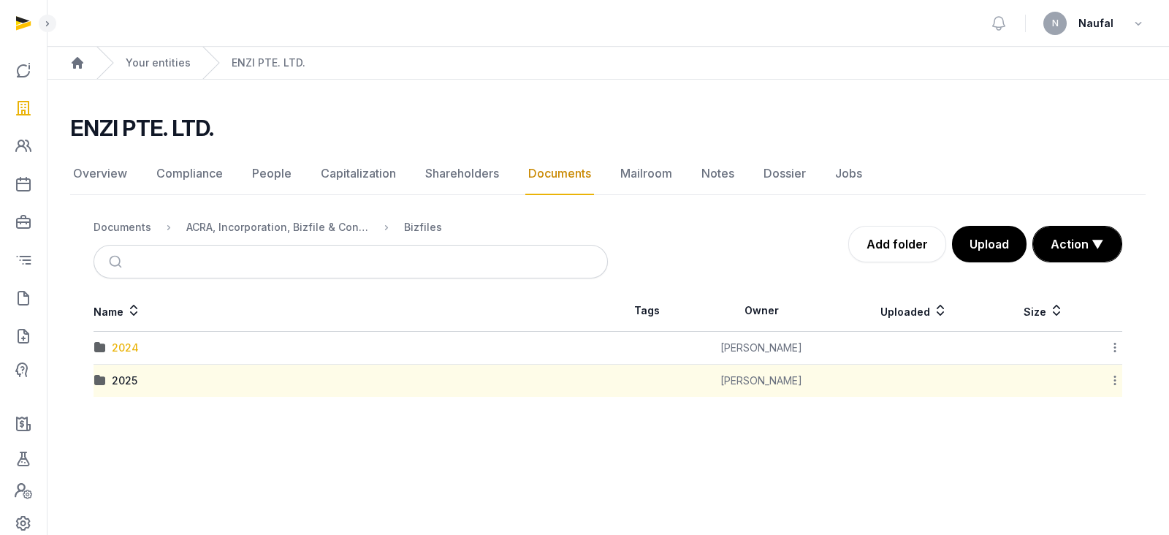
click at [115, 346] on div "2024" at bounding box center [125, 347] width 27 height 15
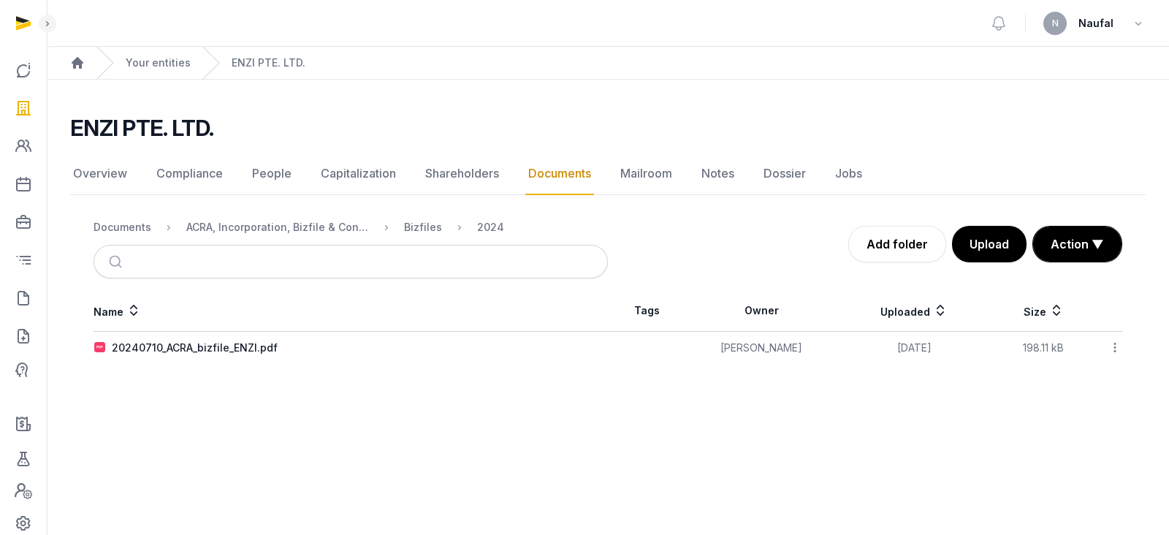
click at [188, 346] on div "20240710_ACRA_bizfile_ENZI.pdf" at bounding box center [195, 347] width 166 height 15
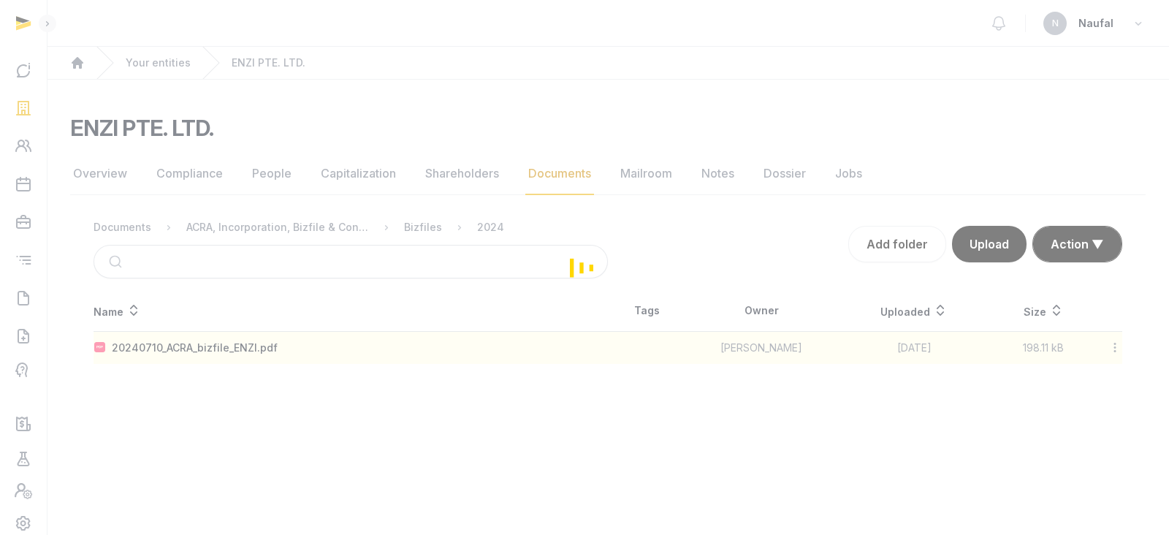
click at [188, 346] on div "Loading" at bounding box center [584, 267] width 1169 height 535
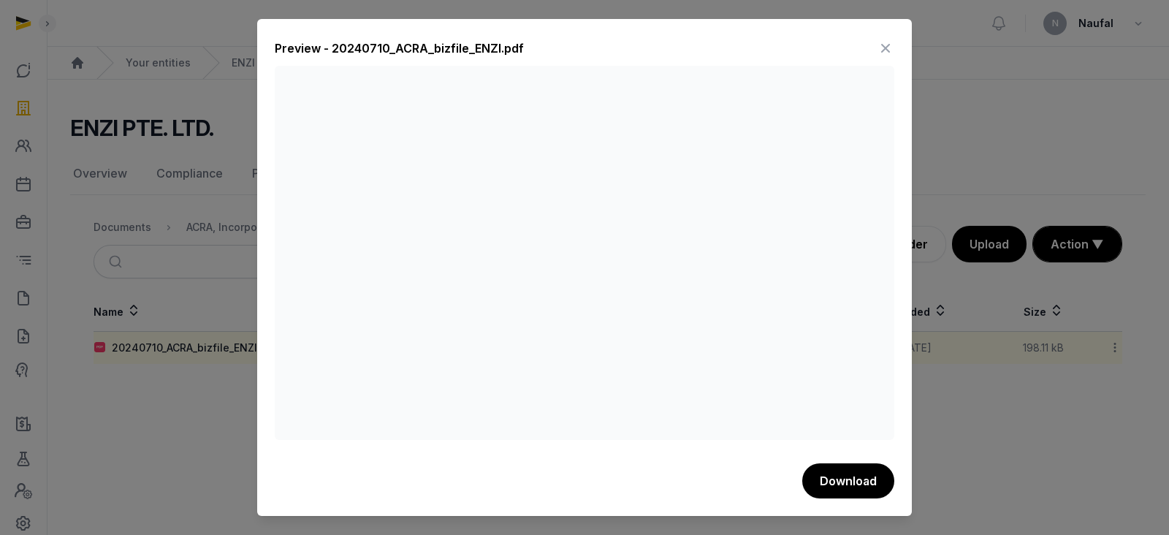
click at [831, 475] on button "Download" at bounding box center [848, 480] width 92 height 35
click at [888, 40] on icon at bounding box center [886, 48] width 18 height 23
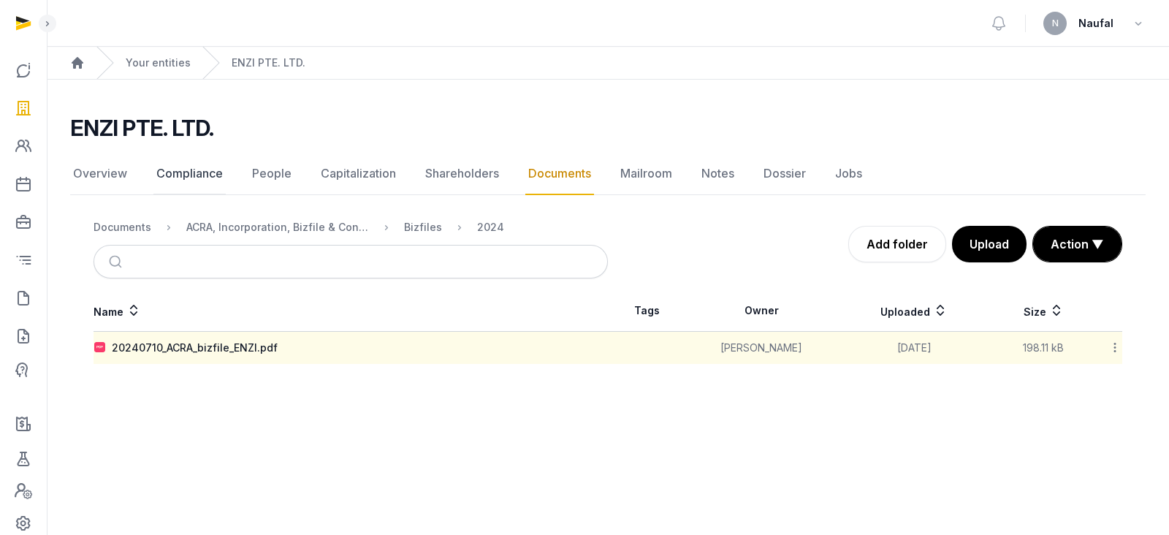
click at [167, 169] on link "Compliance" at bounding box center [189, 174] width 72 height 42
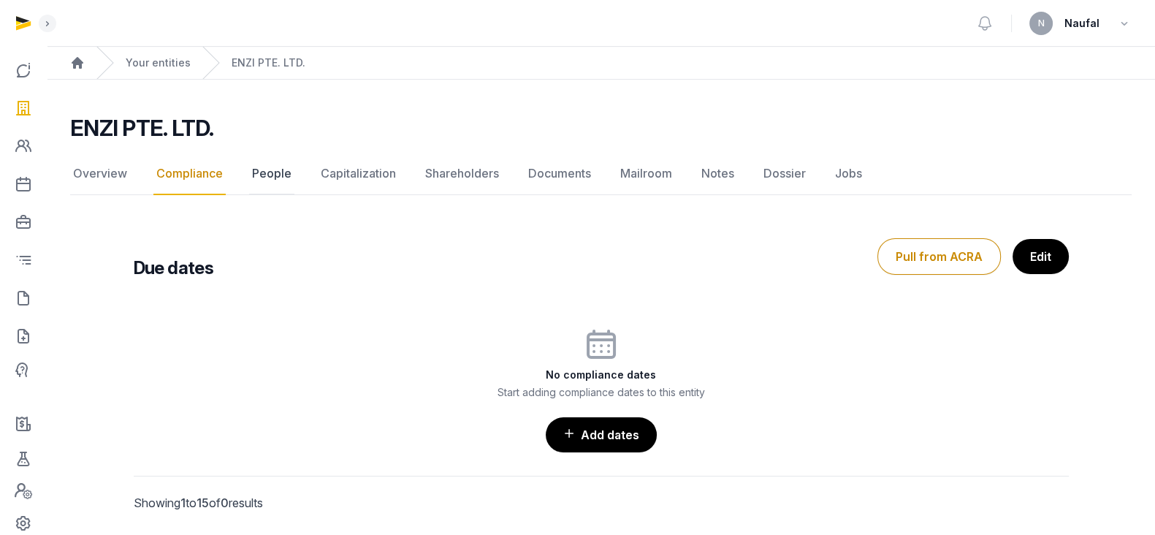
click at [278, 171] on link "People" at bounding box center [271, 174] width 45 height 42
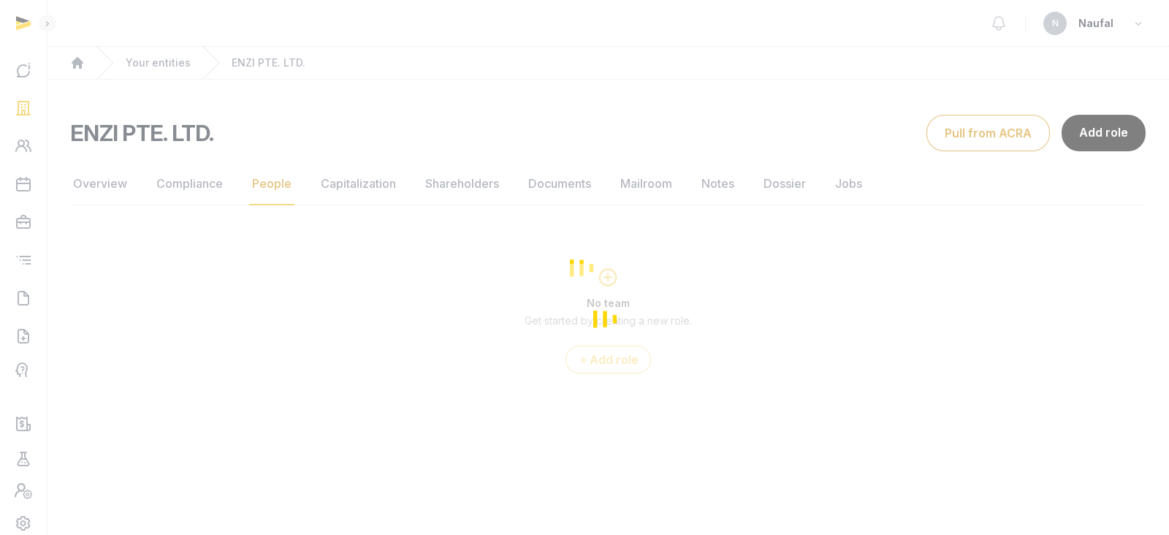
click at [103, 184] on div "Loading" at bounding box center [584, 267] width 1169 height 535
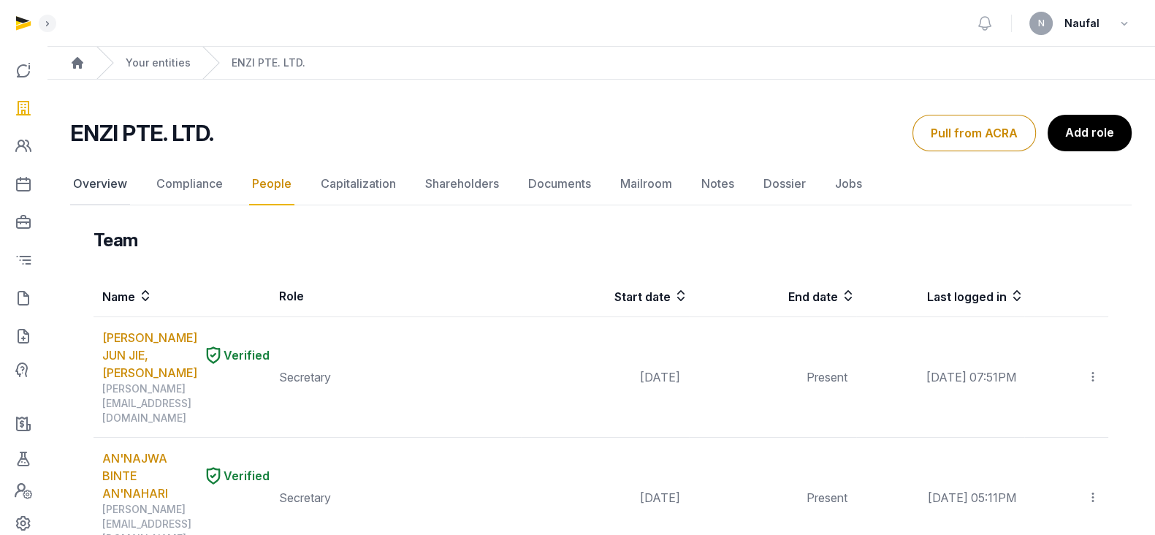
click at [96, 191] on link "Overview" at bounding box center [100, 184] width 60 height 42
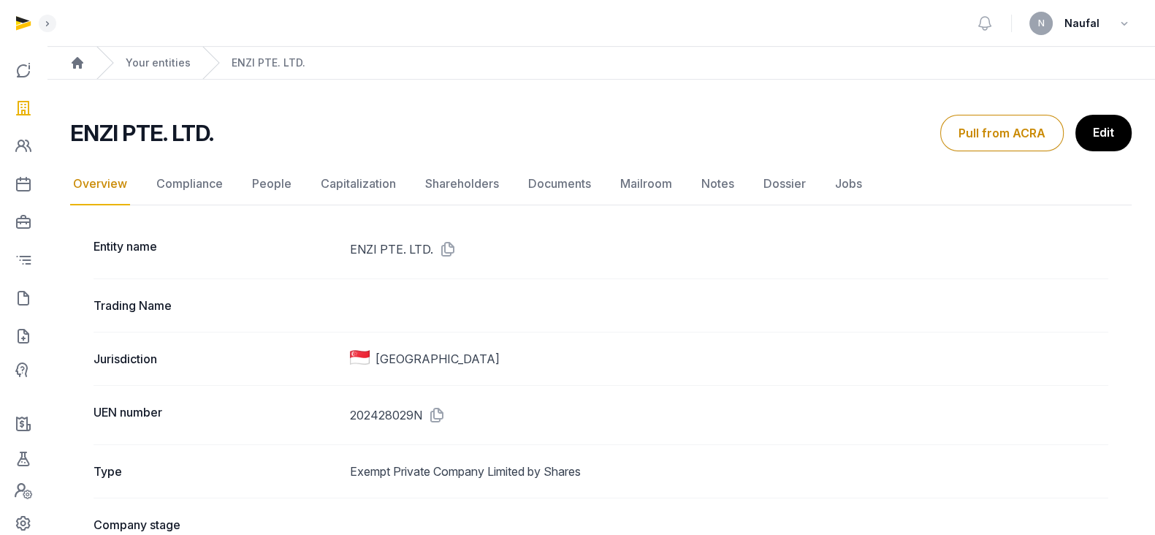
click at [436, 414] on icon at bounding box center [433, 414] width 23 height 23
